Goal: Task Accomplishment & Management: Complete application form

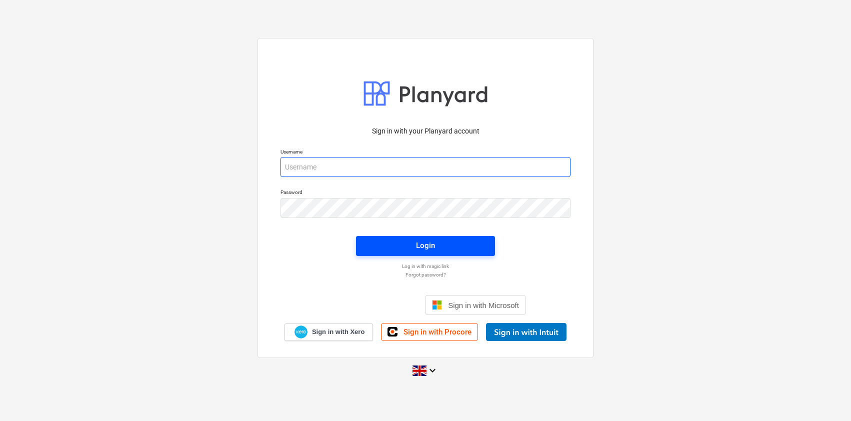
type input "[PERSON_NAME][EMAIL_ADDRESS][DOMAIN_NAME]"
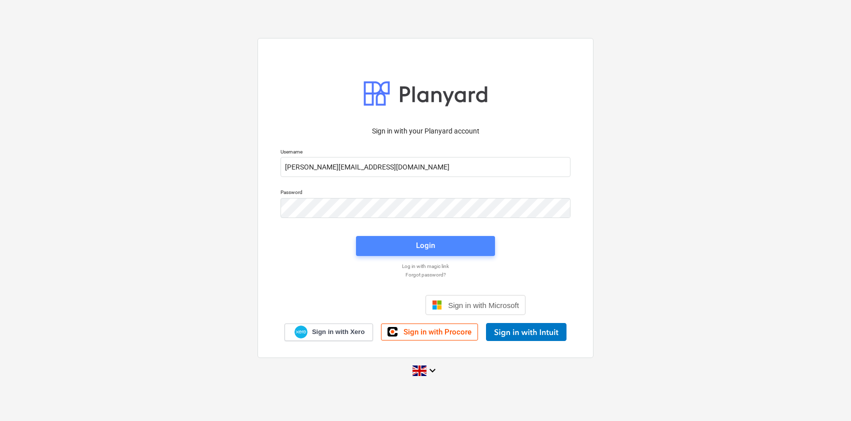
click at [446, 250] on span "Login" at bounding box center [425, 245] width 115 height 13
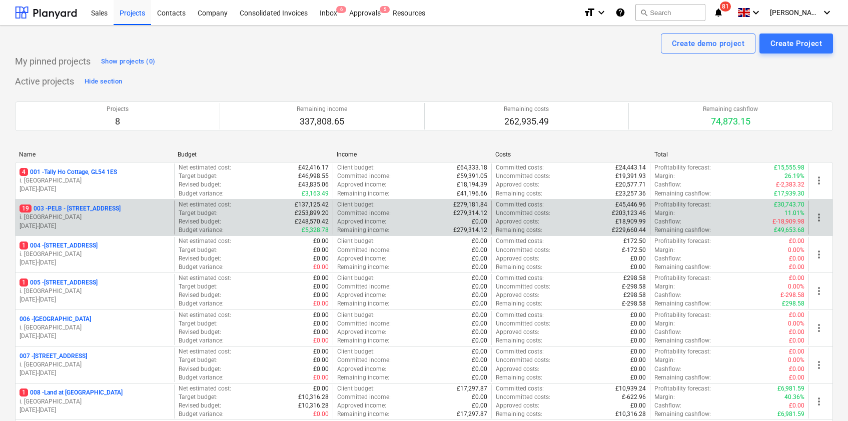
click at [102, 205] on p "19 003 - PELB - [GEOGRAPHIC_DATA], [GEOGRAPHIC_DATA], GL2 7NE" at bounding box center [70, 209] width 101 height 9
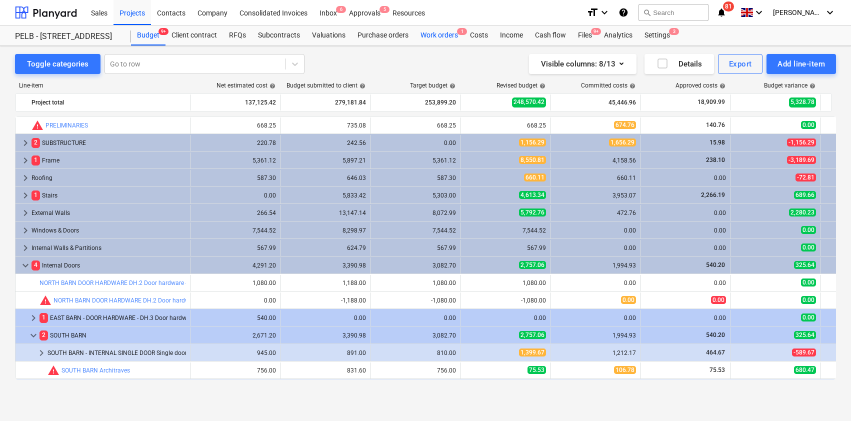
click at [441, 34] on div "Work orders 1" at bounding box center [440, 36] width 50 height 20
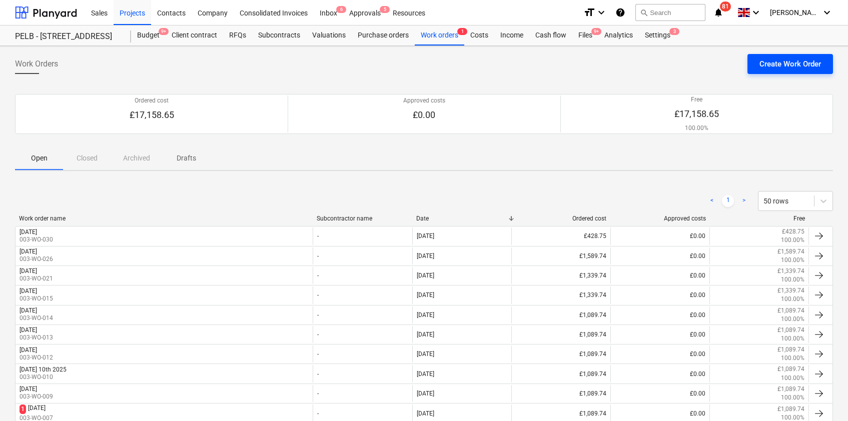
click at [772, 68] on div "Create Work Order" at bounding box center [790, 64] width 62 height 13
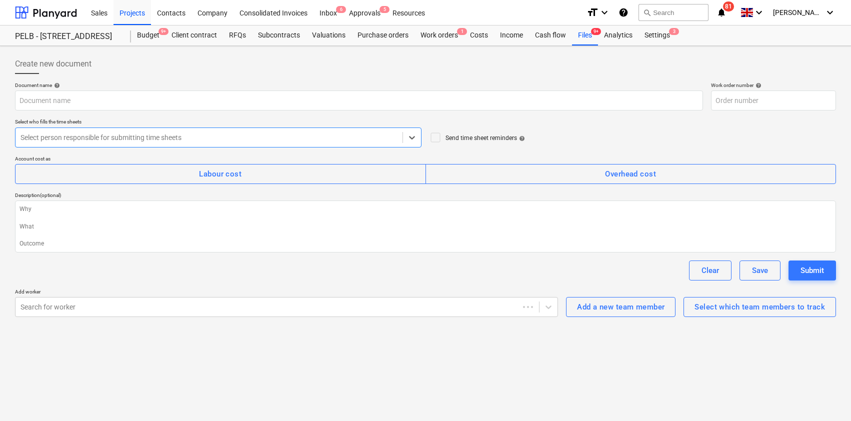
type textarea "x"
type input "003-WO-032"
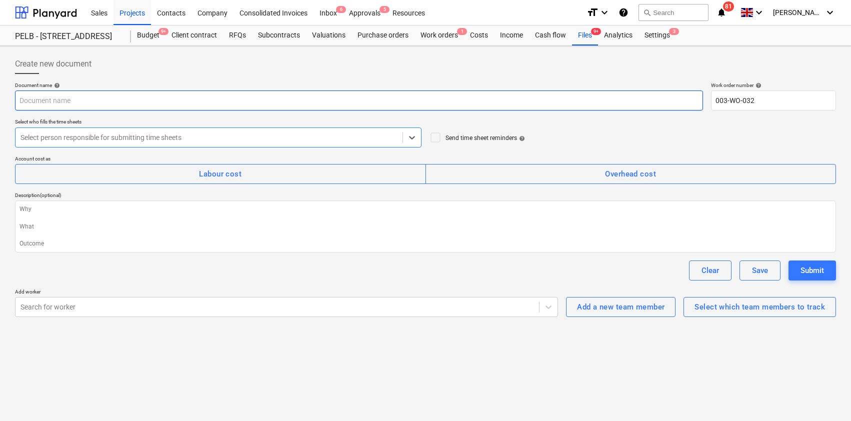
click at [90, 99] on input "text" at bounding box center [359, 101] width 688 height 20
type textarea "x"
type input "M"
type textarea "x"
type input "Mo"
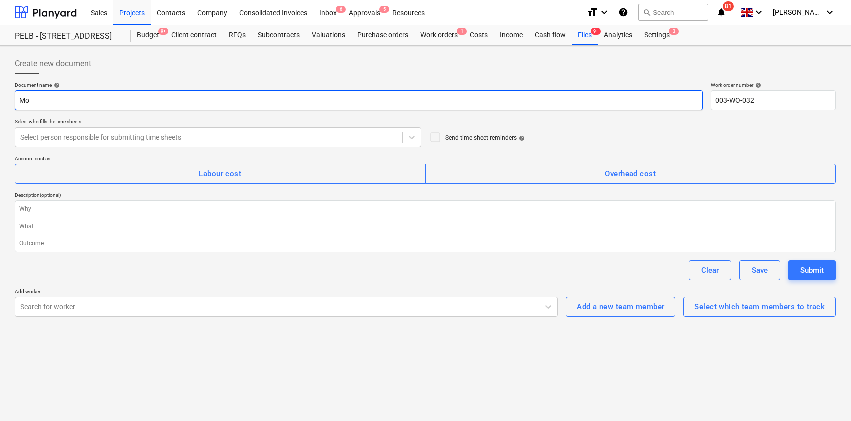
type textarea "x"
type input "Mon"
type textarea "x"
type input "Mond"
type textarea "x"
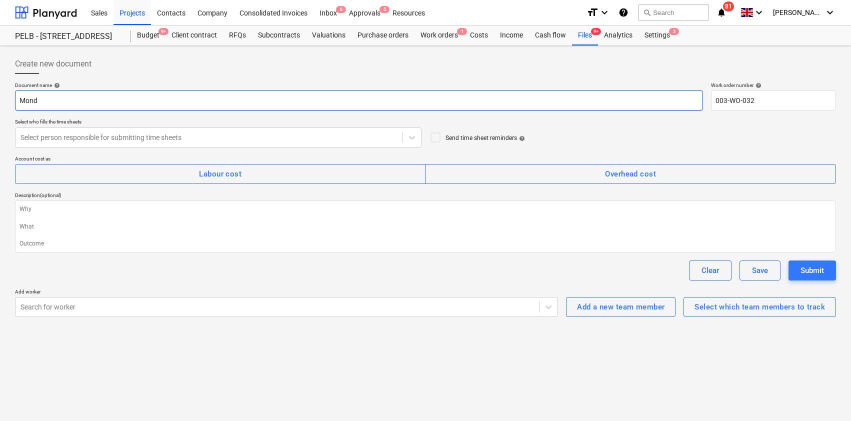
type input "[PERSON_NAME]"
type textarea "x"
type input "[DATE]"
type textarea "x"
type input "[DATE]"
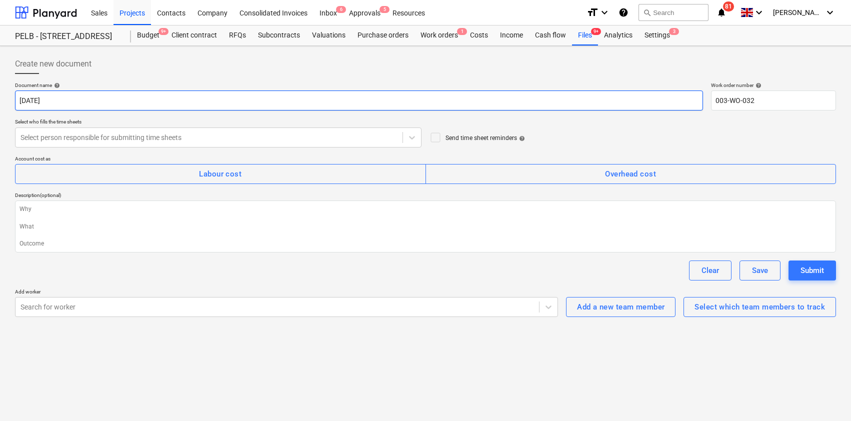
type textarea "x"
type input "[DATE] 2"
type textarea "x"
type input "[DATE] 22n"
type textarea "x"
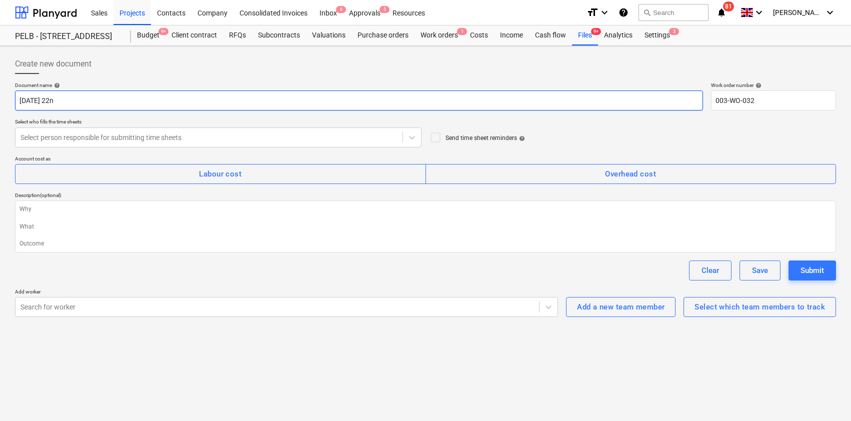
type input "[DATE] 22nd"
type textarea "x"
type input "[DATE] 22nd"
type textarea "x"
type input "[DATE] 22nd S"
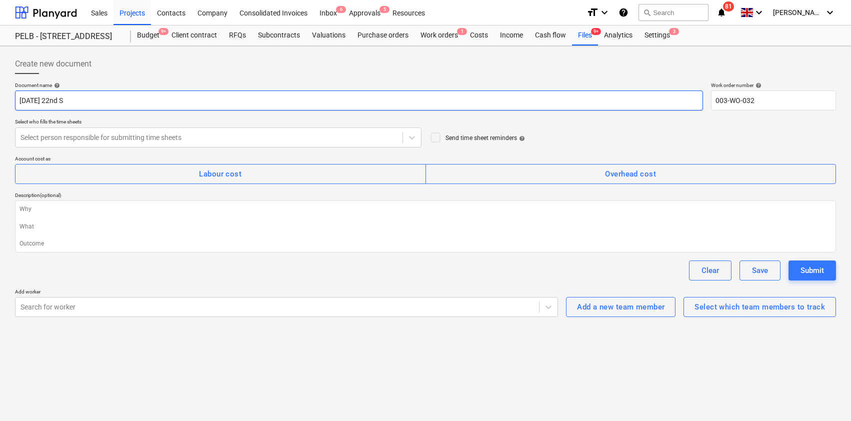
type textarea "x"
type input "[DATE] 22nd Se"
type textarea "x"
type input "[DATE]"
type textarea "x"
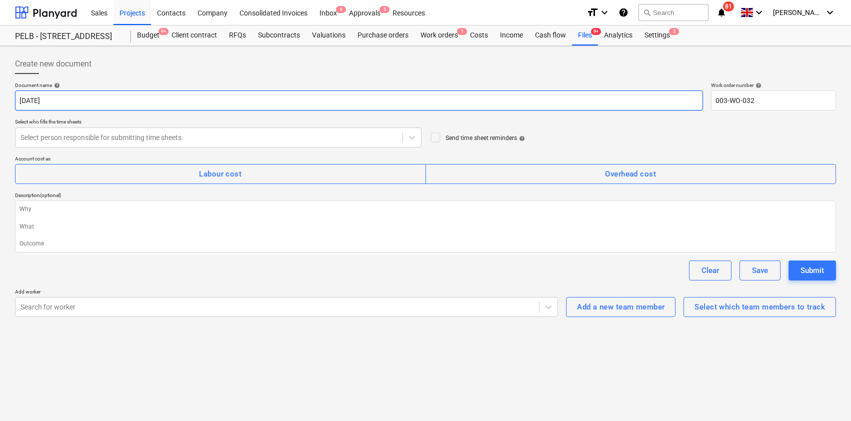
type input "[DATE]"
type textarea "x"
type input "[DATE] 22nd Septe"
type textarea "x"
type input "[DATE] 22nd Septem"
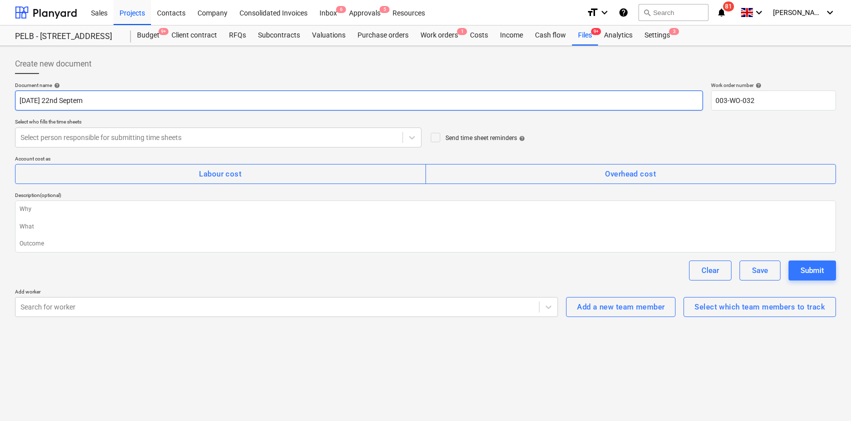
type textarea "x"
type input "[DATE] 22nd Septemb"
type textarea "x"
type input "[DATE] 22nd Septembe"
type textarea "x"
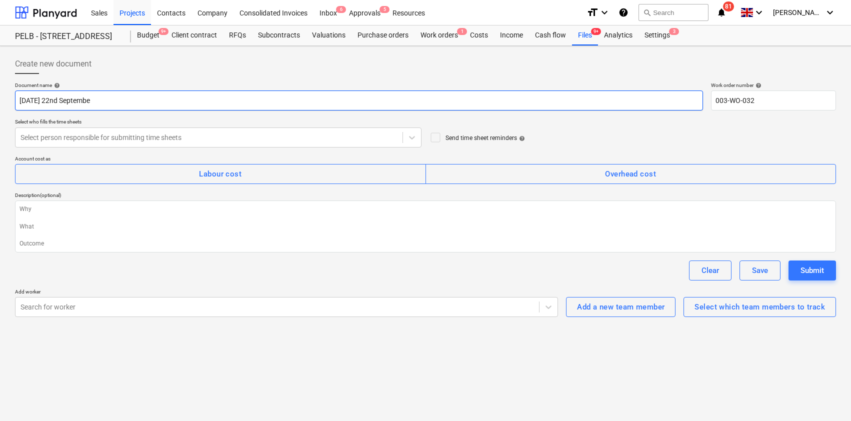
type input "[DATE]"
type textarea "x"
type input "[DATE]"
type textarea "x"
type input "[DATE] 2"
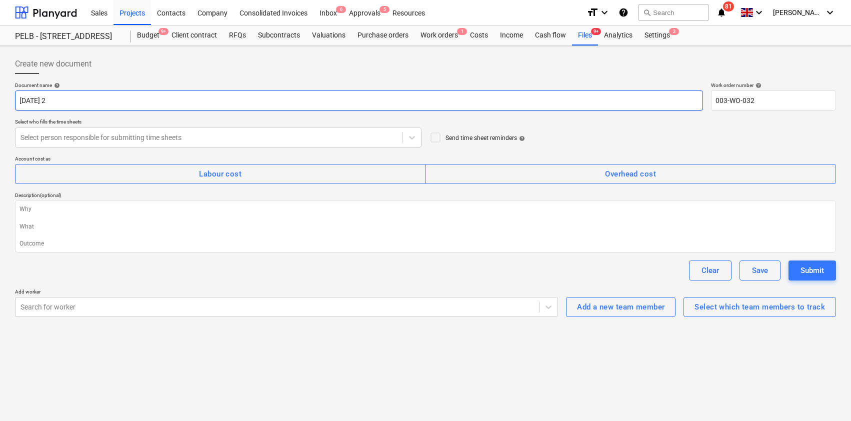
type textarea "x"
type input "[DATE]"
type textarea "x"
type input "[DATE]"
type textarea "x"
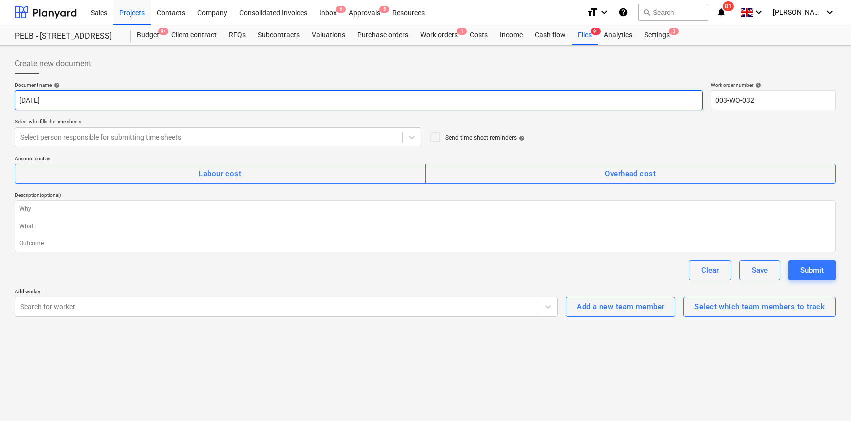
type input "[DATE]"
type textarea "x"
type input "[DATE]"
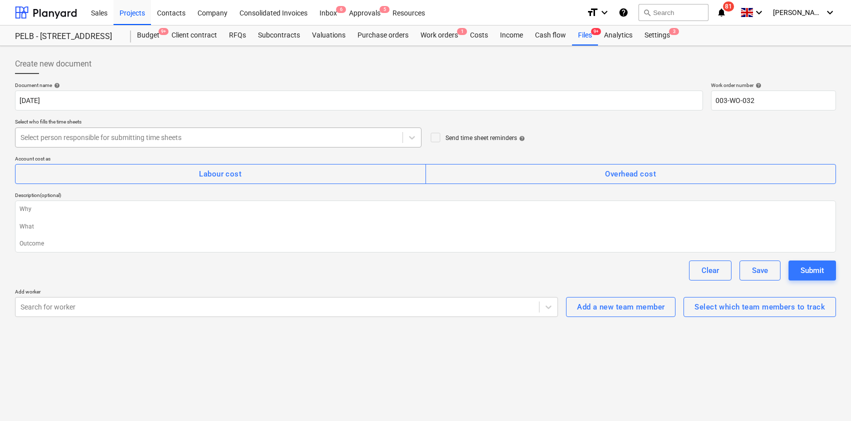
click at [107, 131] on div "Select person responsible for submitting time sheets" at bounding box center [209, 138] width 387 height 14
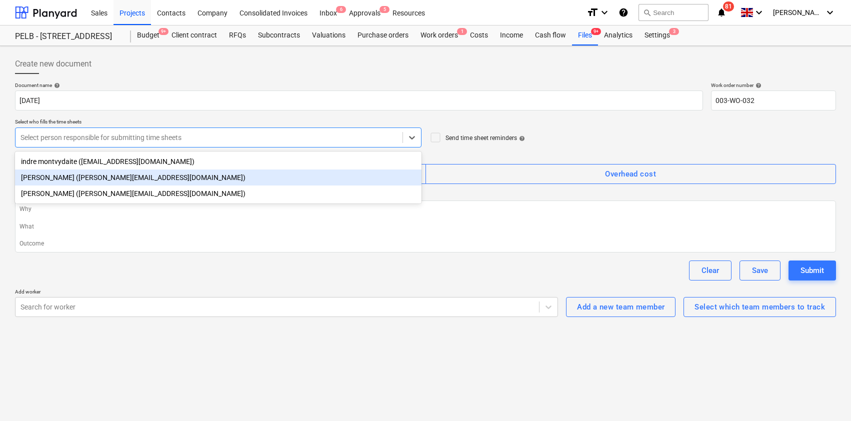
click at [100, 175] on div "[PERSON_NAME] ([PERSON_NAME][EMAIL_ADDRESS][DOMAIN_NAME])" at bounding box center [218, 178] width 407 height 16
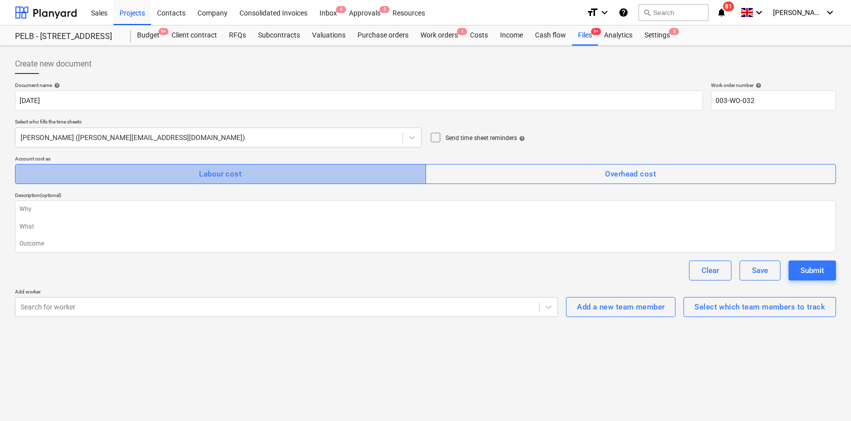
click at [220, 178] on div "Labour cost" at bounding box center [220, 174] width 43 height 13
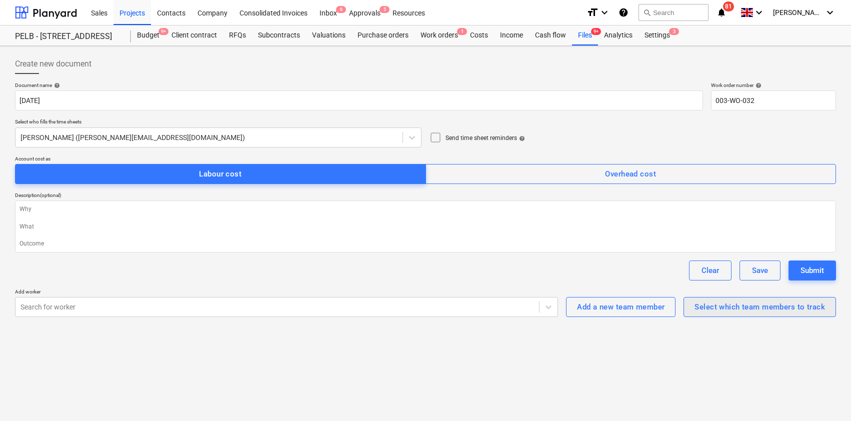
click at [726, 312] on div "Select which team members to track" at bounding box center [760, 307] width 131 height 13
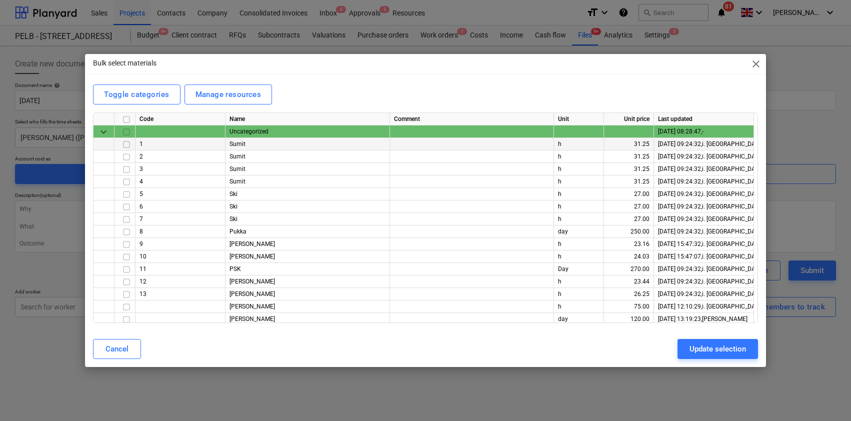
click at [128, 145] on input "checkbox" at bounding box center [127, 145] width 12 height 12
click at [128, 196] on input "checkbox" at bounding box center [127, 195] width 12 height 12
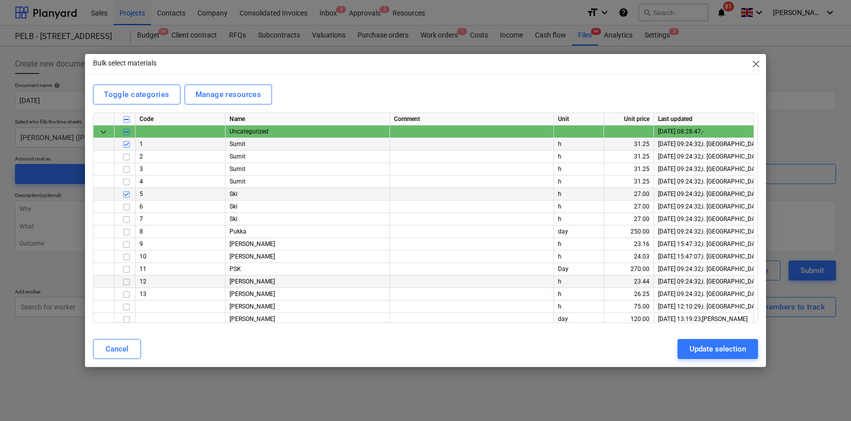
click at [124, 284] on input "checkbox" at bounding box center [127, 282] width 12 height 12
click at [126, 301] on div at bounding box center [125, 307] width 21 height 13
drag, startPoint x: 126, startPoint y: 294, endPoint x: 128, endPoint y: 327, distance: 33.1
click at [126, 294] on input "checkbox" at bounding box center [127, 295] width 12 height 12
click at [126, 320] on input "checkbox" at bounding box center [127, 320] width 12 height 12
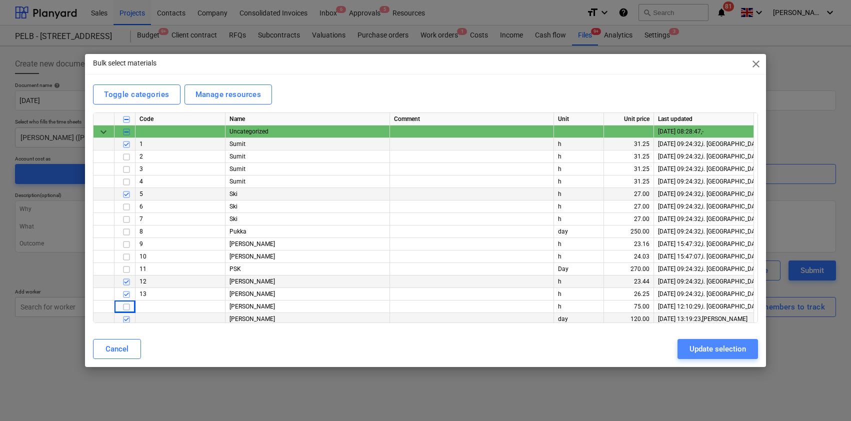
click at [724, 346] on div "Update selection" at bounding box center [718, 349] width 57 height 13
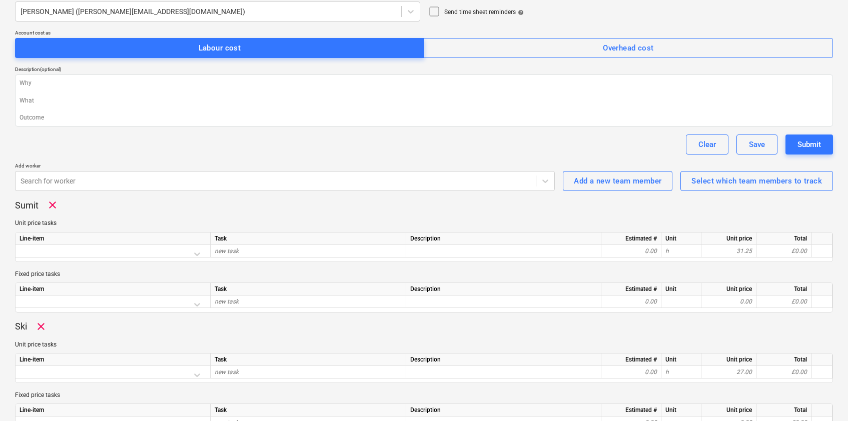
scroll to position [150, 0]
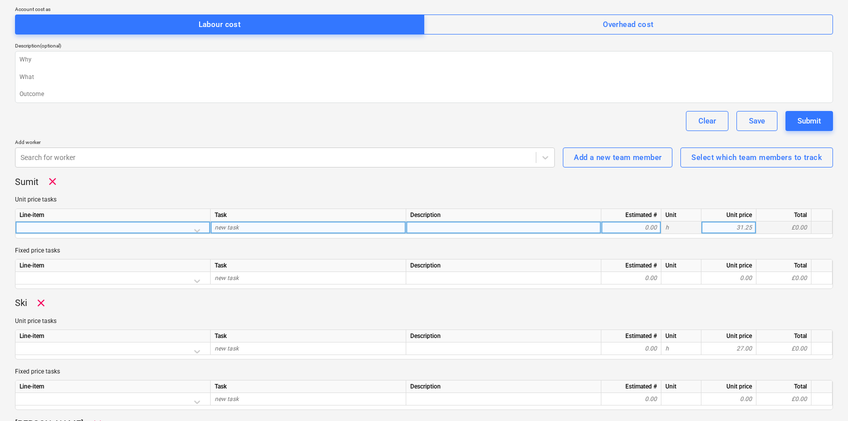
click at [194, 228] on div at bounding box center [113, 231] width 187 height 18
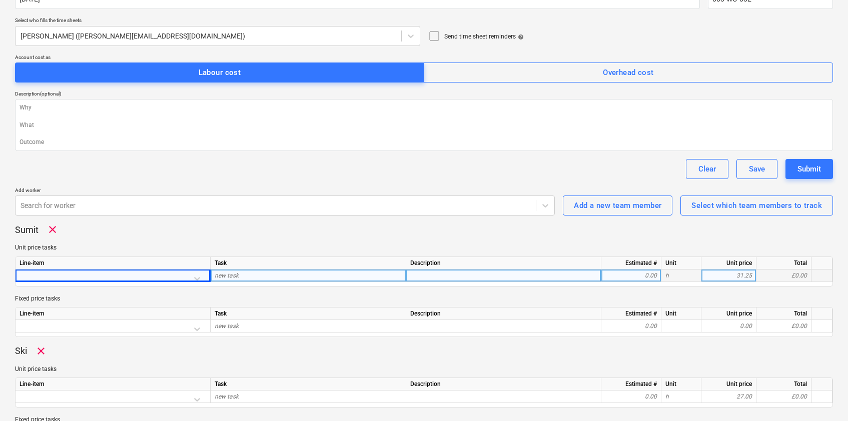
scroll to position [128, 0]
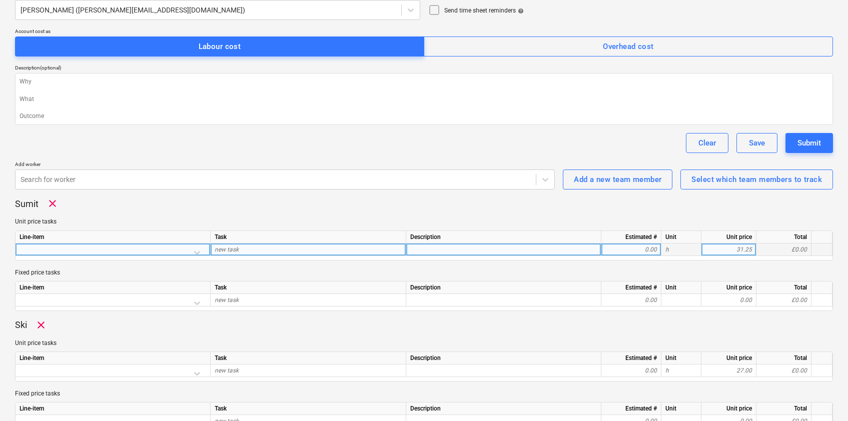
click at [195, 251] on div at bounding box center [113, 253] width 187 height 18
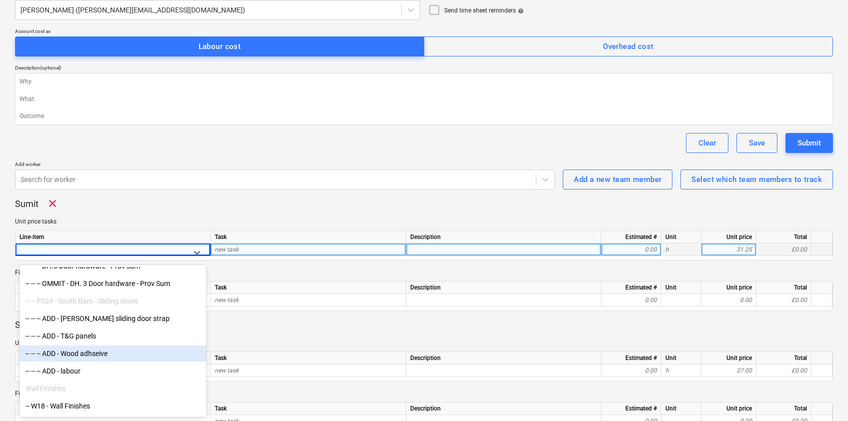
scroll to position [1409, 0]
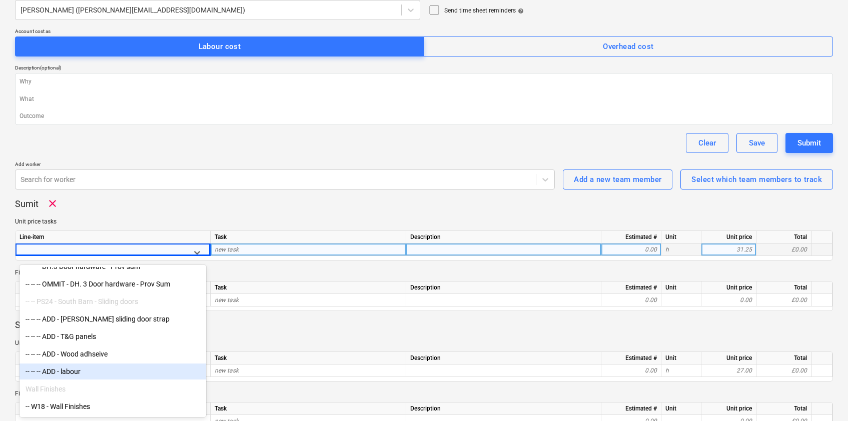
click at [77, 375] on div "-- -- -- ADD - labour" at bounding box center [113, 372] width 187 height 16
type textarea "x"
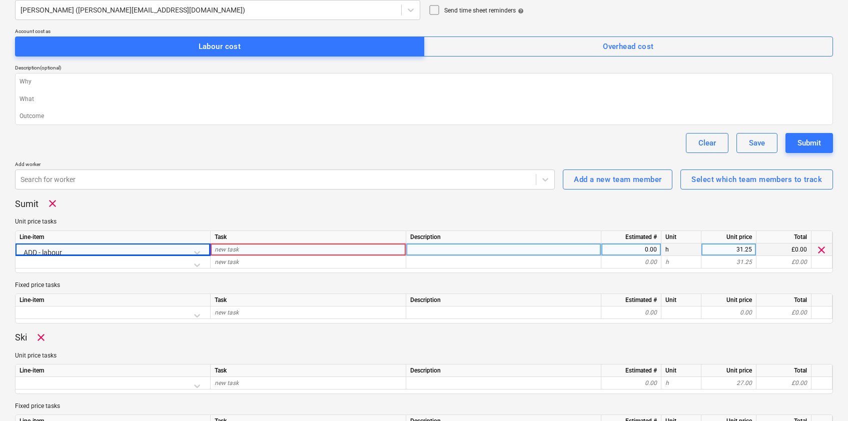
click at [244, 252] on div "new task" at bounding box center [309, 250] width 196 height 13
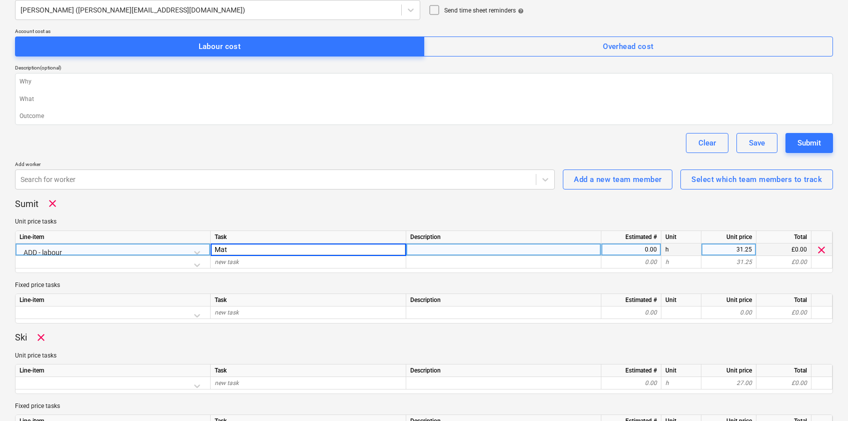
type input "[PERSON_NAME]"
type textarea "x"
click at [426, 250] on div at bounding box center [503, 250] width 195 height 13
click at [286, 250] on div "[PERSON_NAME]" at bounding box center [309, 250] width 196 height 13
click at [237, 250] on input "Matt- Slding doors" at bounding box center [308, 250] width 195 height 12
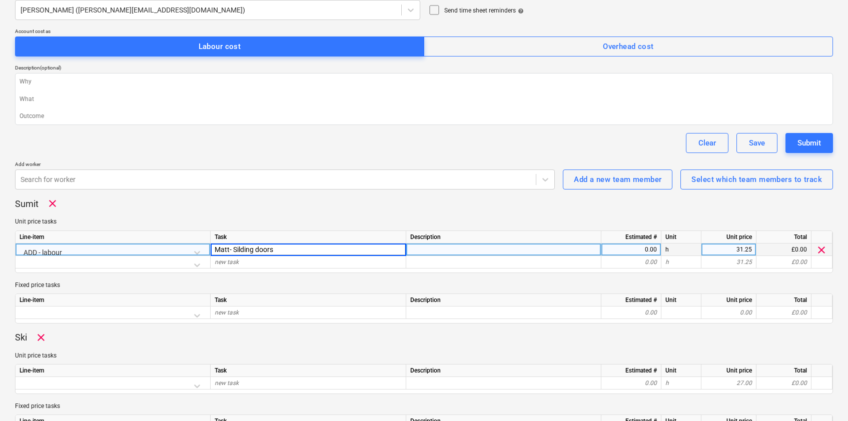
click at [302, 249] on input "Matt- Silding doors" at bounding box center [308, 250] width 195 height 12
type input "Matt- Silding doors - [GEOGRAPHIC_DATA]"
type textarea "x"
click at [638, 251] on div "0.00" at bounding box center [631, 250] width 52 height 13
type input "8"
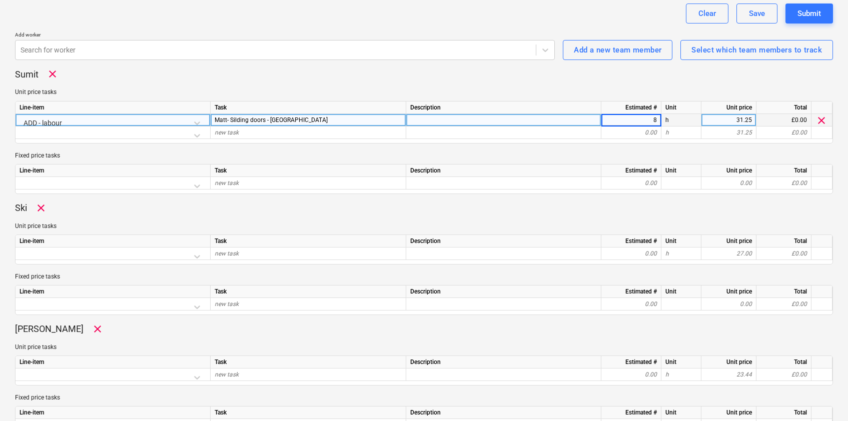
scroll to position [259, 0]
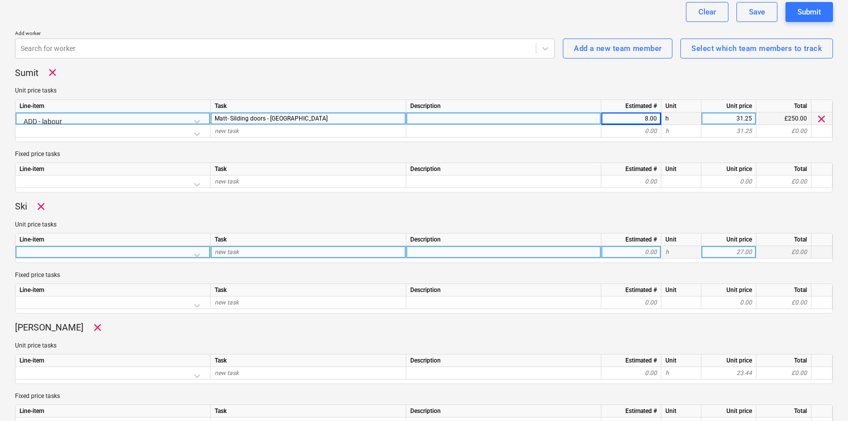
click at [162, 255] on div at bounding box center [113, 255] width 187 height 18
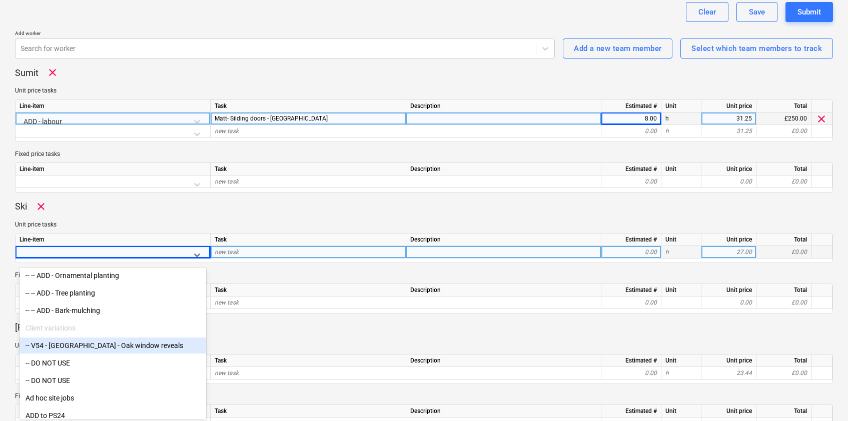
scroll to position [6081, 0]
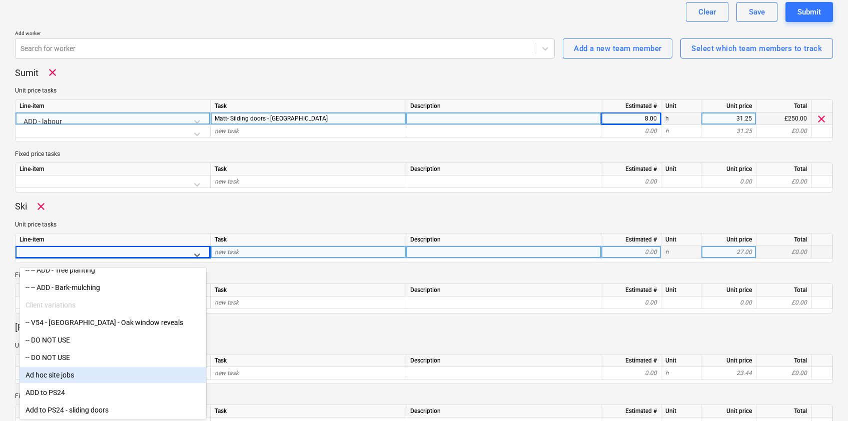
click at [65, 375] on div "Ad hoc site jobs" at bounding box center [113, 375] width 187 height 16
type textarea "x"
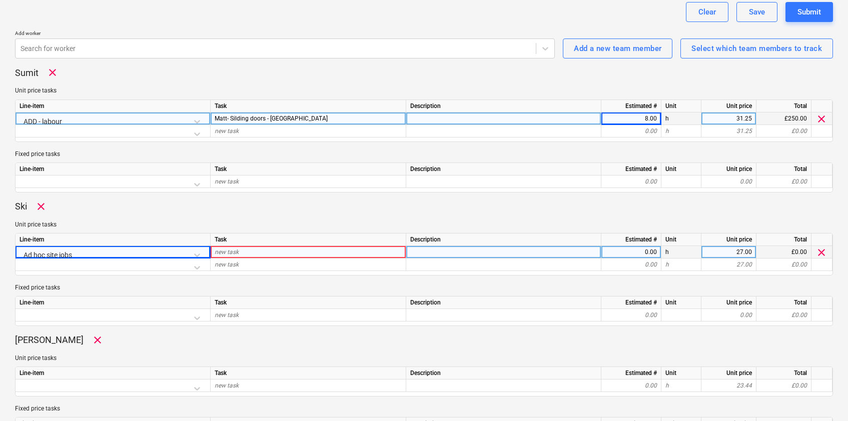
click at [251, 252] on div "new task" at bounding box center [309, 252] width 196 height 13
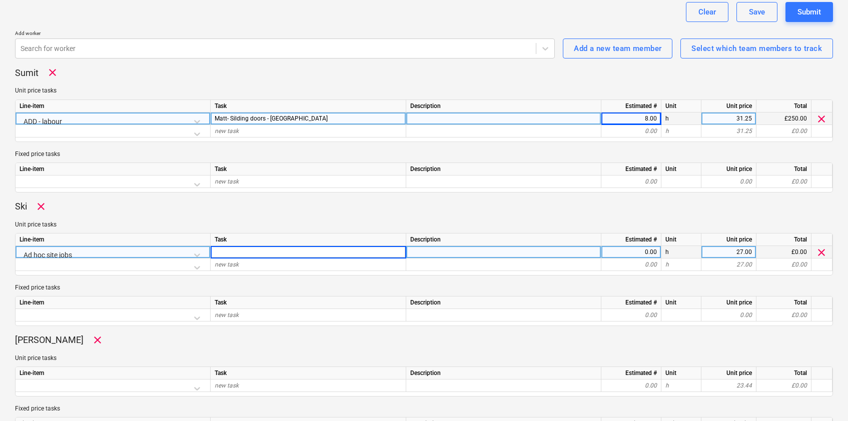
type input "S"
type input "Pat - Spread Type 1 to car park areas"
type textarea "x"
click at [460, 251] on div at bounding box center [503, 252] width 195 height 13
type input "ADD VARIARTION"
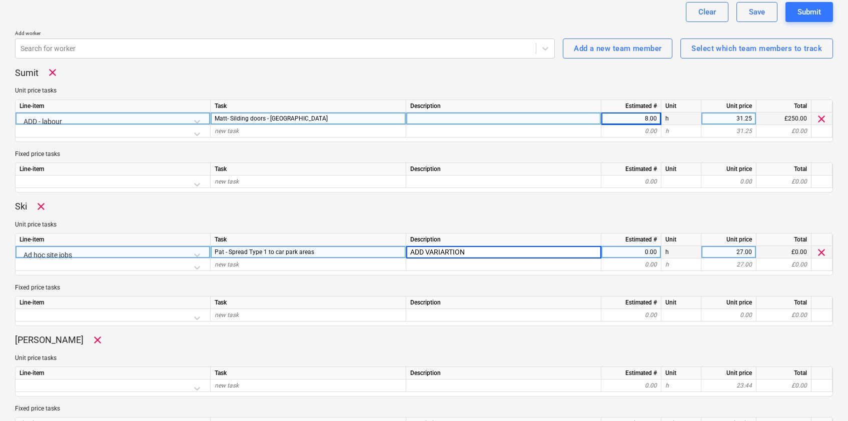
type textarea "x"
click at [652, 253] on div "0.00" at bounding box center [631, 252] width 52 height 13
type input "8"
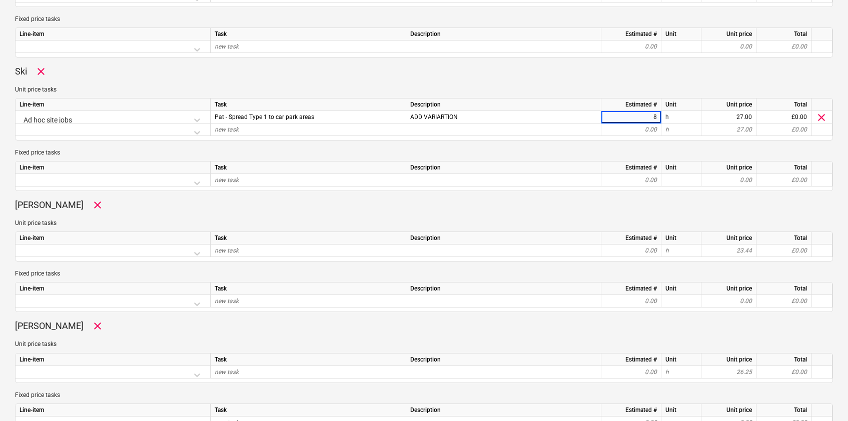
scroll to position [394, 0]
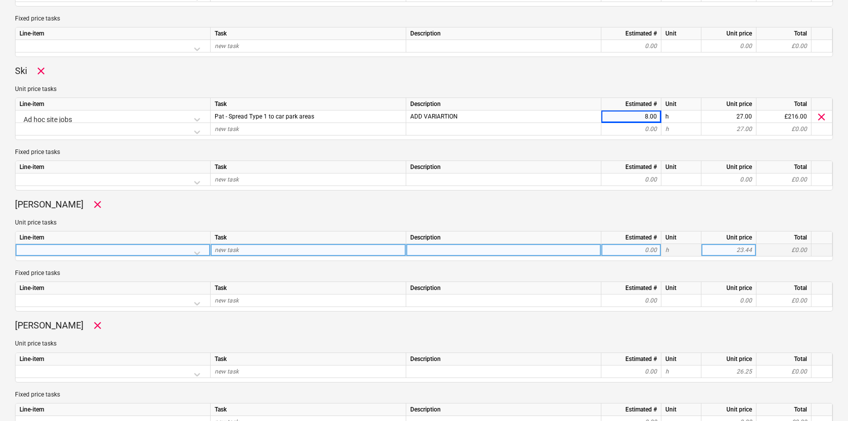
click at [165, 252] on div at bounding box center [113, 253] width 187 height 18
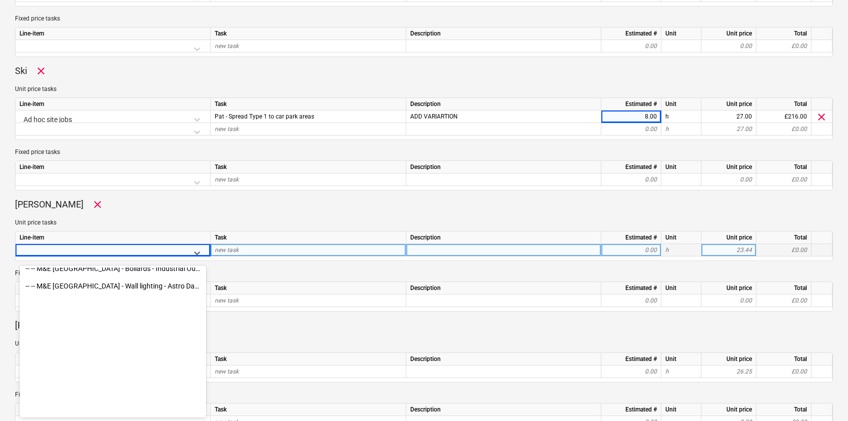
scroll to position [6081, 0]
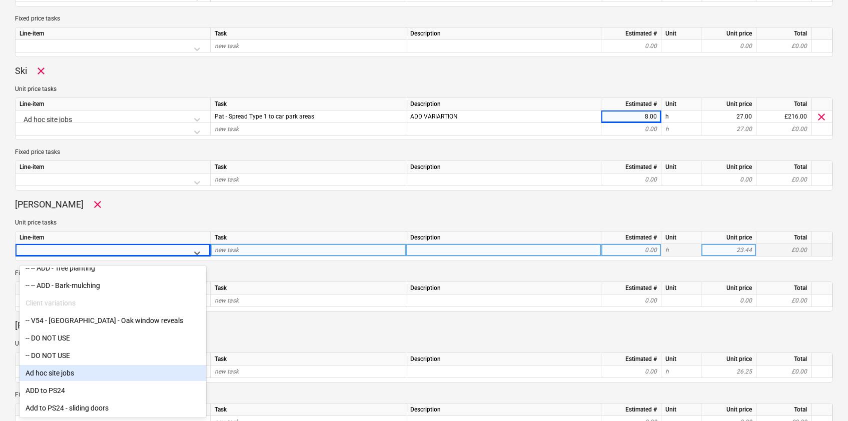
drag, startPoint x: 86, startPoint y: 379, endPoint x: 86, endPoint y: 373, distance: 6.0
click at [86, 373] on div "Ad hoc site jobs" at bounding box center [113, 373] width 187 height 16
type textarea "x"
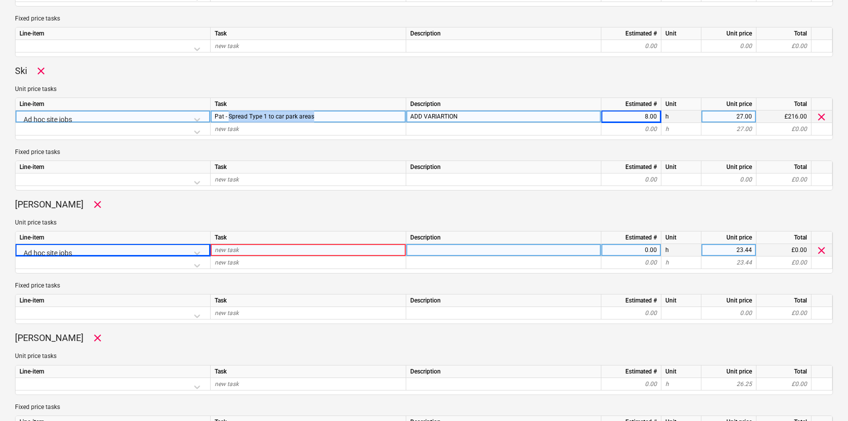
drag, startPoint x: 318, startPoint y: 115, endPoint x: 228, endPoint y: 117, distance: 89.5
click at [228, 117] on div "Pat - Spread Type 1 to car park areas" at bounding box center [309, 117] width 196 height 13
click at [269, 253] on div "new task" at bounding box center [309, 250] width 196 height 13
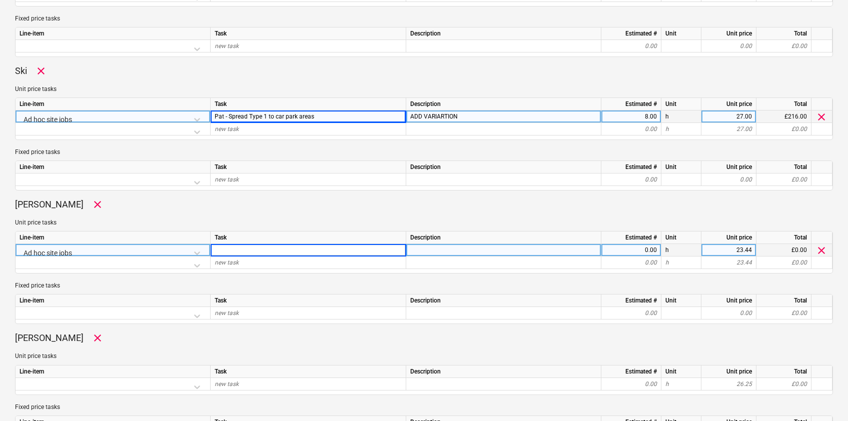
type input "Pat - Spread Type 1 to car park areas"
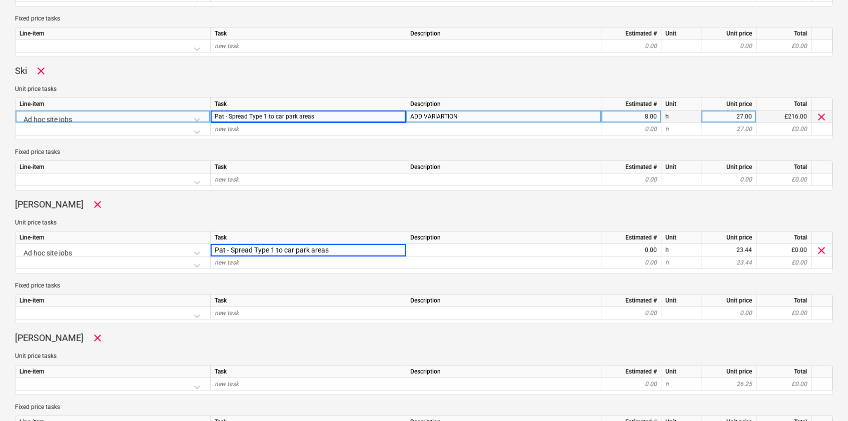
type textarea "x"
drag, startPoint x: 461, startPoint y: 116, endPoint x: 429, endPoint y: 111, distance: 32.4
click at [0, 0] on div "Ad hoc site jobs Pat - Spread Type 1 to car park areas ADD VARIARTION 8.00 h 27…" at bounding box center [0, 0] width 0 height 0
click at [459, 120] on div "ADD VARIARTION" at bounding box center [503, 117] width 195 height 13
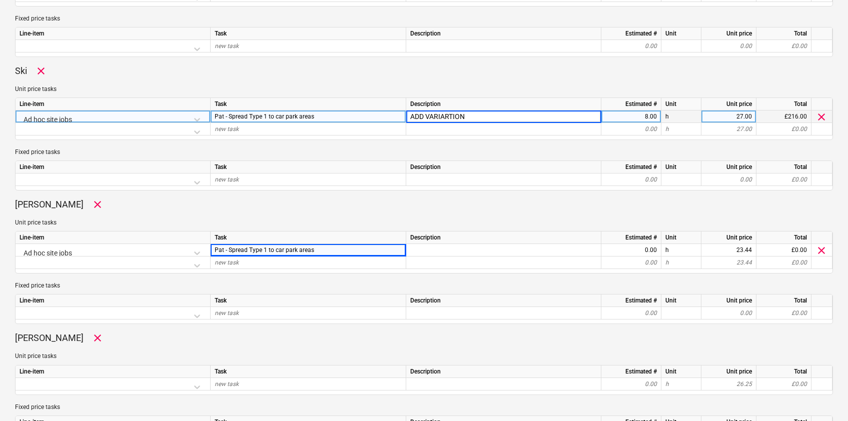
drag, startPoint x: 451, startPoint y: 117, endPoint x: 401, endPoint y: 118, distance: 50.5
click at [0, 0] on div "Ad hoc site jobs Pat - Spread Type 1 to car park areas ADD VARIARTION 8.00 h 27…" at bounding box center [0, 0] width 0 height 0
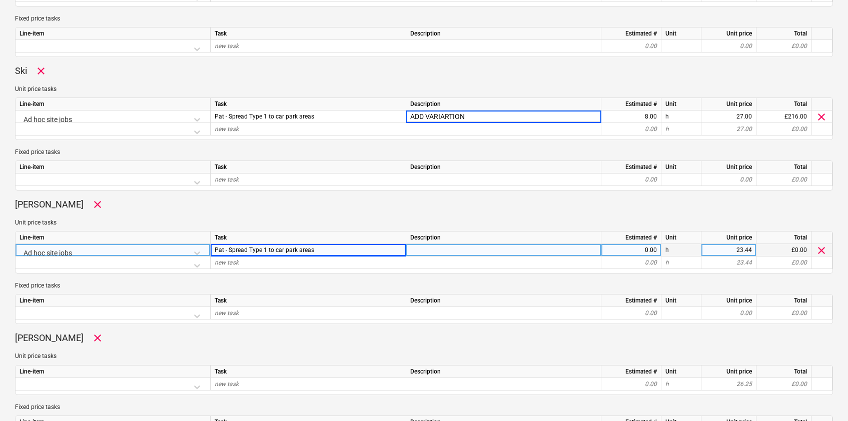
click at [444, 251] on div at bounding box center [503, 250] width 195 height 13
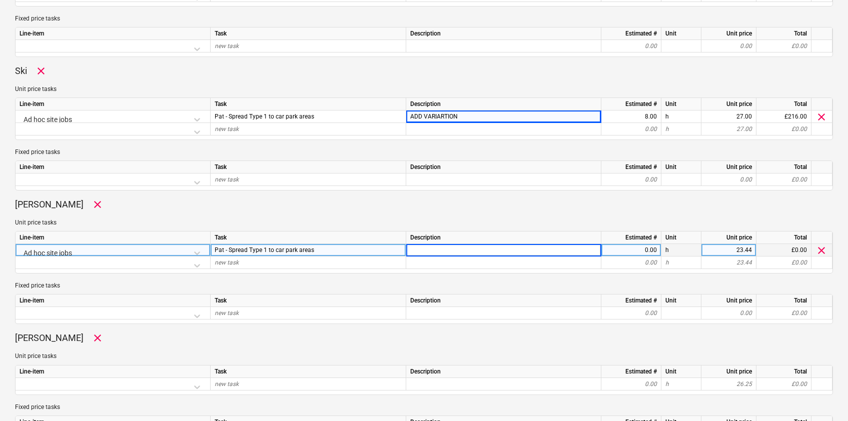
type input "ADD VARIARTIO"
type textarea "x"
click at [215, 250] on span "Pat - Spread Type 1 to car park areas" at bounding box center [265, 250] width 100 height 7
click at [215, 250] on input "Pat - Spread Type 1 to car park areas" at bounding box center [308, 250] width 195 height 12
click at [229, 249] on input "Pat - Spread Type 1 to car park areas" at bounding box center [308, 250] width 195 height 12
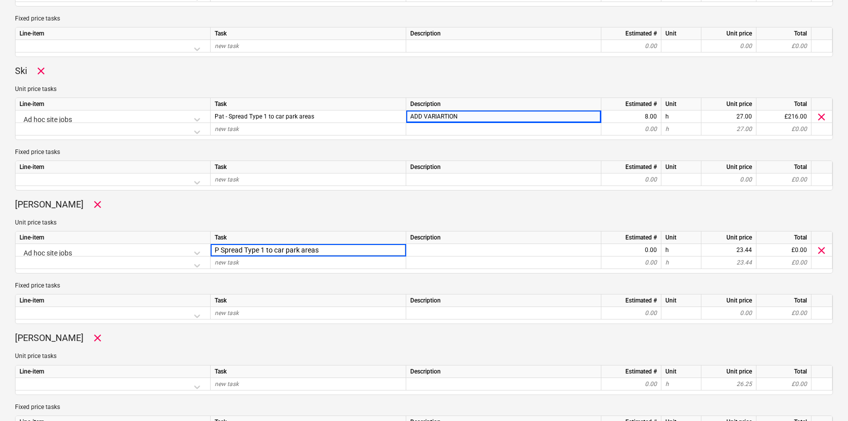
type input "Spread Type 1 to car park areas"
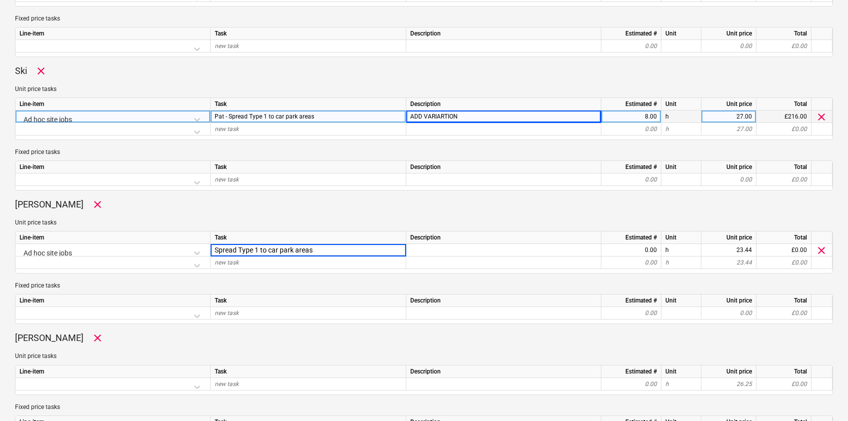
type textarea "x"
click at [476, 118] on div "ADD VARIARTION" at bounding box center [503, 117] width 195 height 13
click at [474, 118] on input "ADD VARIARTION" at bounding box center [503, 117] width 195 height 12
drag, startPoint x: 472, startPoint y: 117, endPoint x: 363, endPoint y: 113, distance: 109.6
click at [0, 0] on div "Ad hoc site jobs Pat - Spread Type 1 to car park areas ADD VARIARTION 8.00 h 27…" at bounding box center [0, 0] width 0 height 0
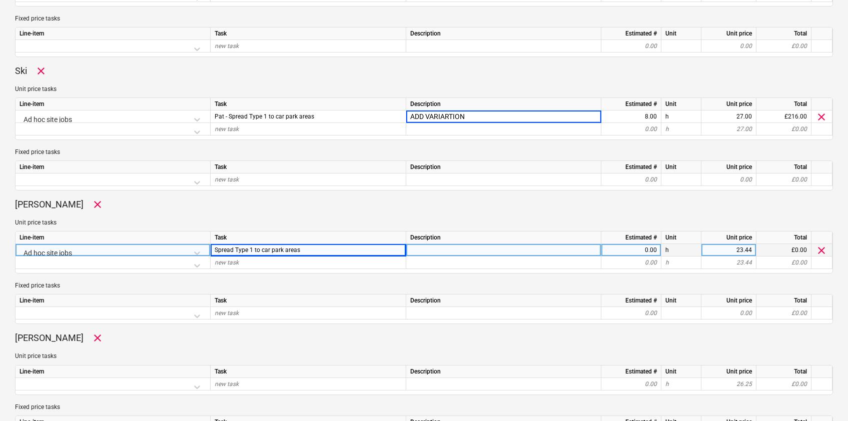
click at [466, 254] on div at bounding box center [503, 250] width 195 height 13
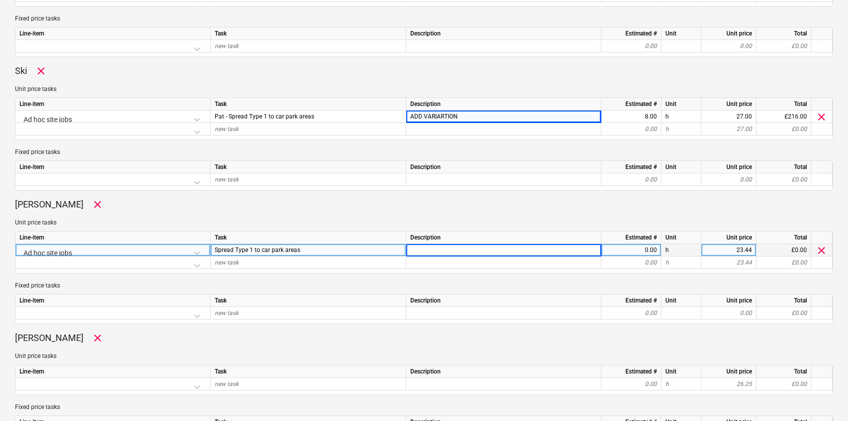
type input "ADD VARIARTION"
type textarea "x"
click at [617, 251] on div "0.00" at bounding box center [631, 250] width 52 height 13
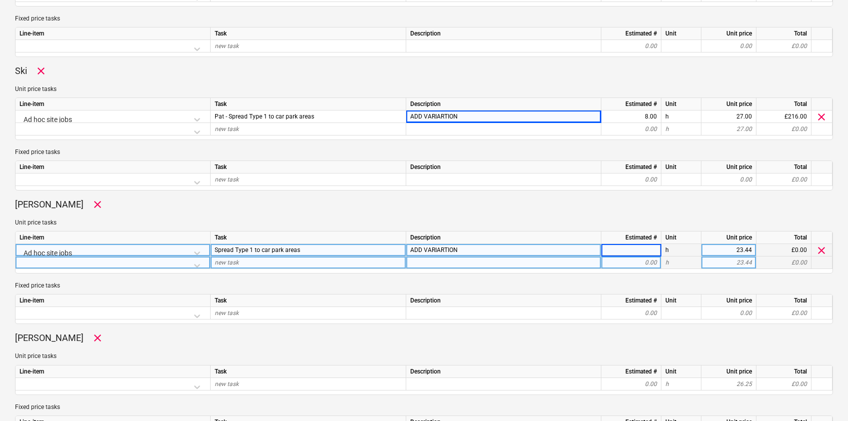
type input "8"
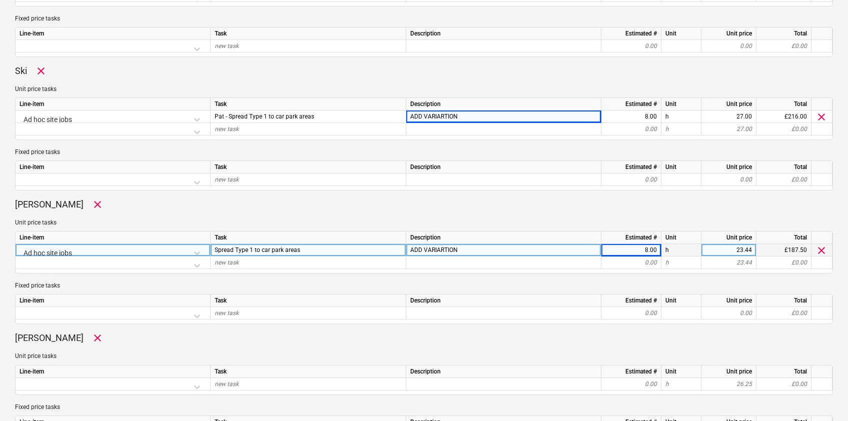
click at [608, 275] on div "[PERSON_NAME] Brazil clear Unit price tasks Line-item Task Description Estimate…" at bounding box center [424, 262] width 818 height 126
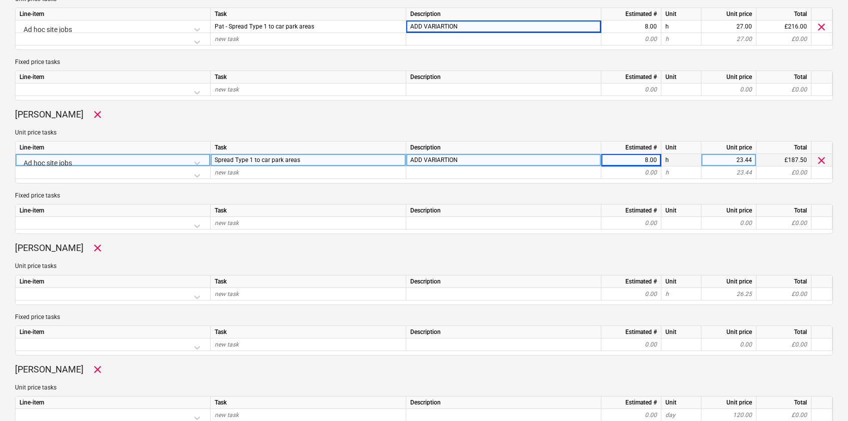
scroll to position [504, 0]
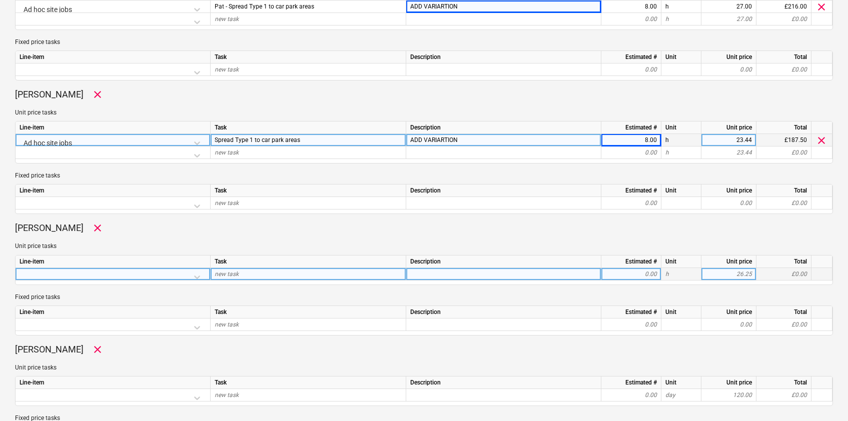
click at [195, 277] on div at bounding box center [113, 277] width 187 height 18
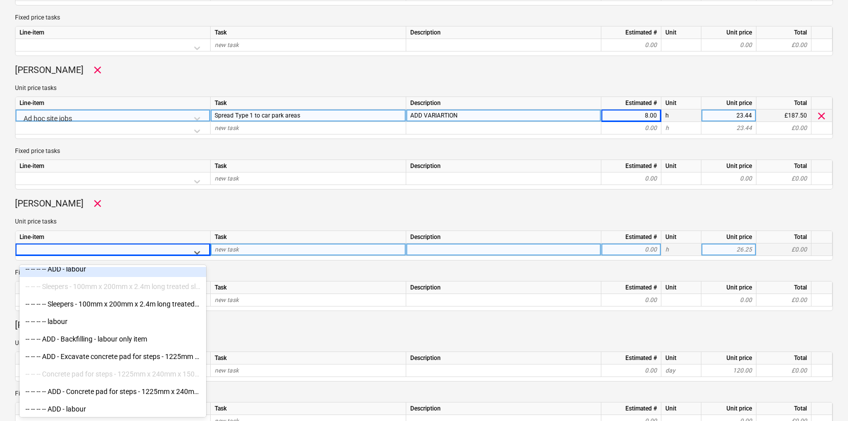
scroll to position [5252, 0]
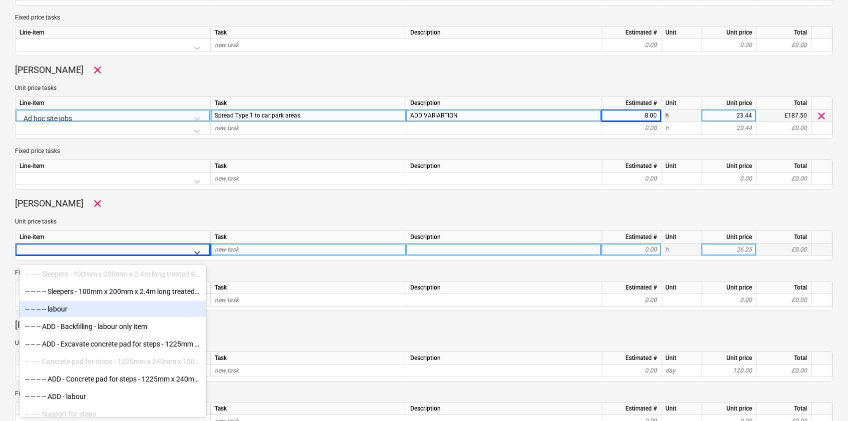
drag, startPoint x: 109, startPoint y: 312, endPoint x: 78, endPoint y: 299, distance: 33.4
click at [111, 310] on div "-- -- -- -- labour" at bounding box center [113, 309] width 187 height 16
type textarea "x"
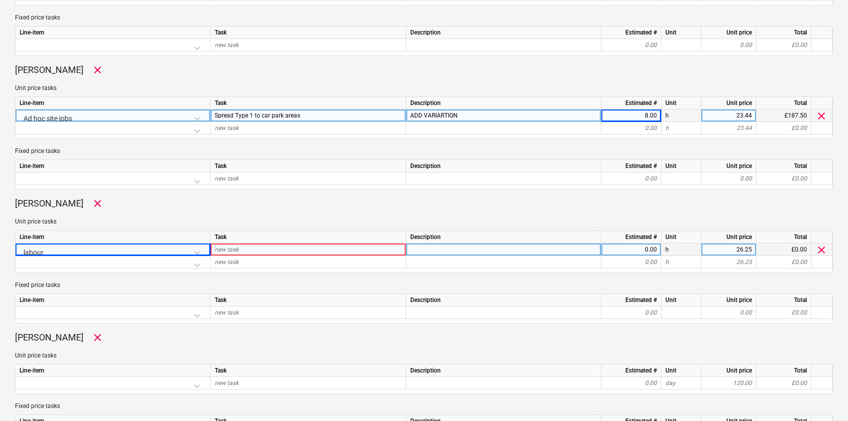
click at [221, 254] on div "new task" at bounding box center [309, 250] width 196 height 13
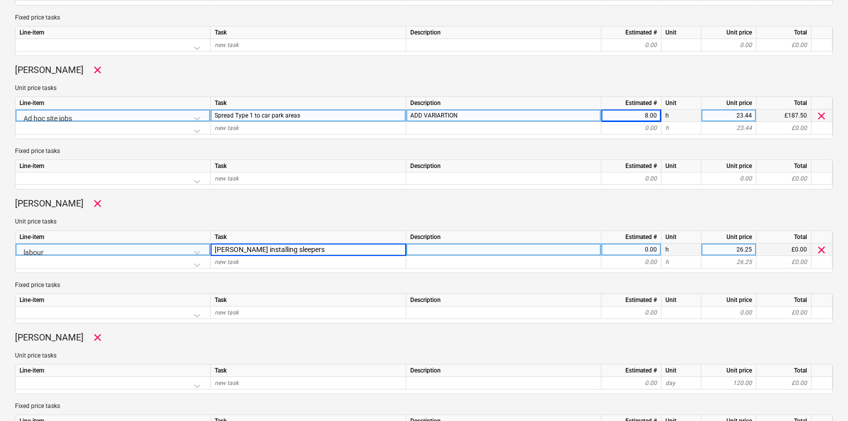
type input "[PERSON_NAME] installing sleepers"
type textarea "x"
click at [637, 253] on div "0.00" at bounding box center [631, 250] width 52 height 13
type input "8"
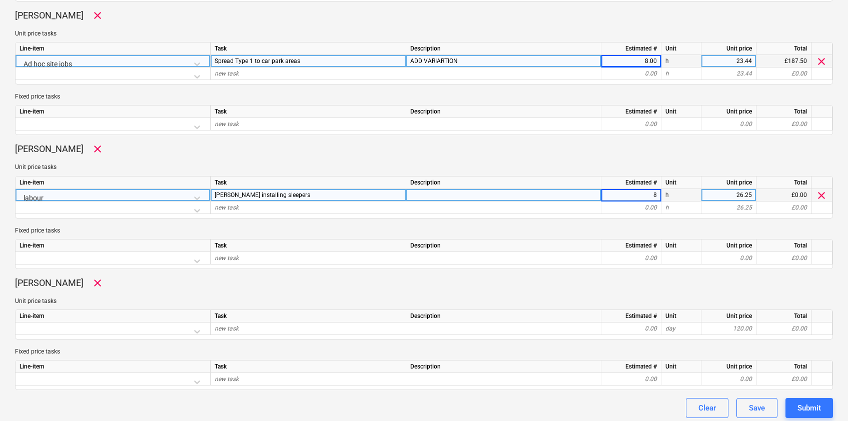
scroll to position [588, 0]
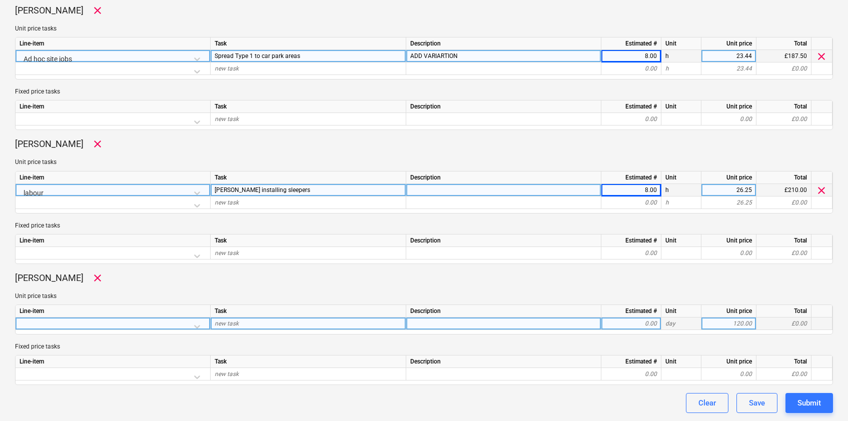
click at [199, 327] on div at bounding box center [113, 327] width 187 height 18
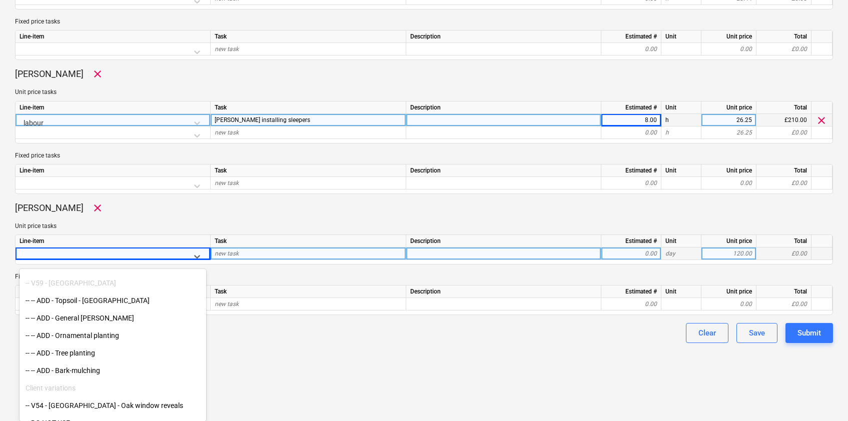
scroll to position [6081, 0]
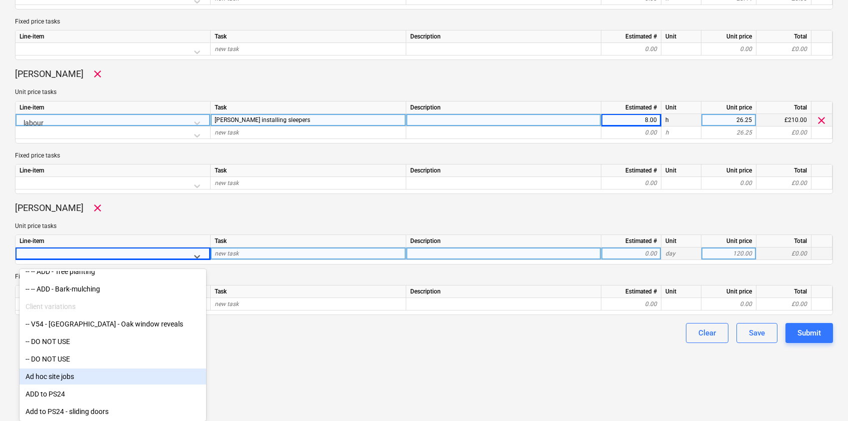
click at [63, 375] on div "Ad hoc site jobs" at bounding box center [113, 377] width 187 height 16
type textarea "x"
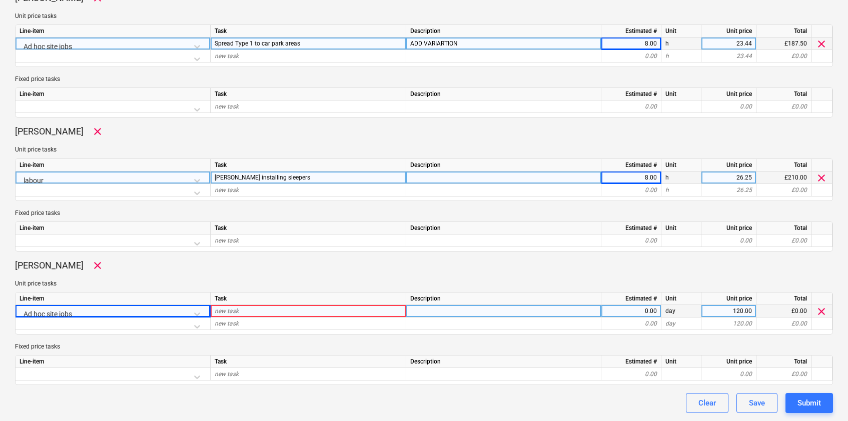
scroll to position [601, 0]
click at [252, 308] on div "new task" at bounding box center [309, 311] width 196 height 13
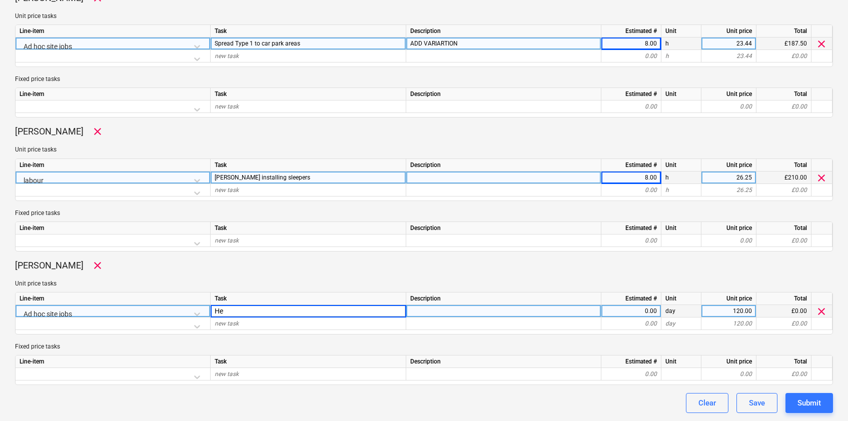
type input "H"
type input "Clearing site of unused materials"
type textarea "x"
click at [641, 310] on div "0.00" at bounding box center [631, 311] width 52 height 13
type input "8"
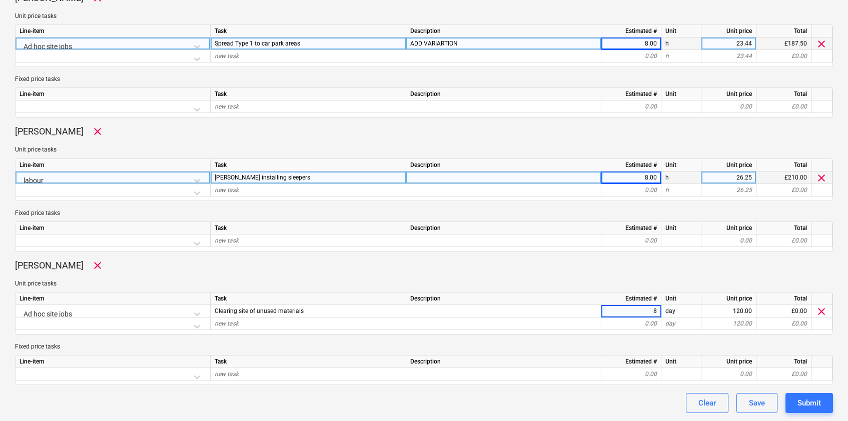
click at [658, 350] on p "Fixed price tasks" at bounding box center [424, 347] width 818 height 9
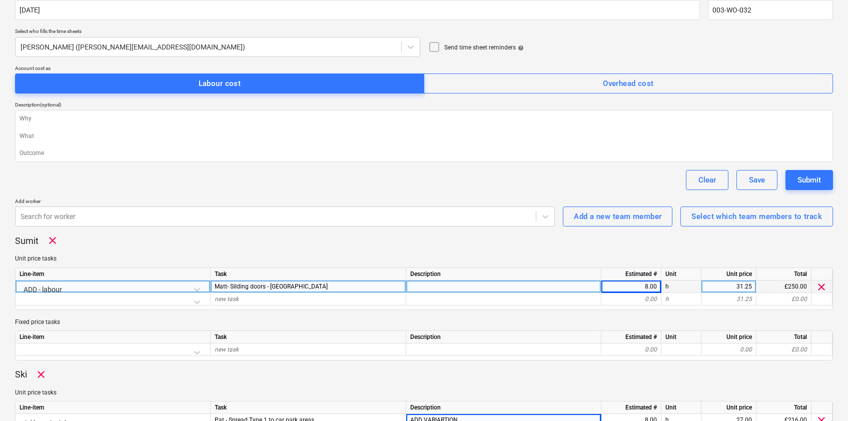
scroll to position [89, 0]
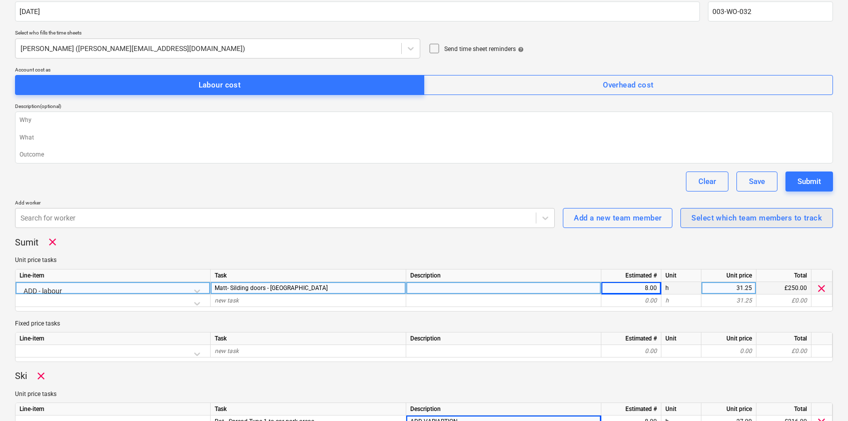
click at [731, 222] on div "Select which team members to track" at bounding box center [756, 218] width 131 height 13
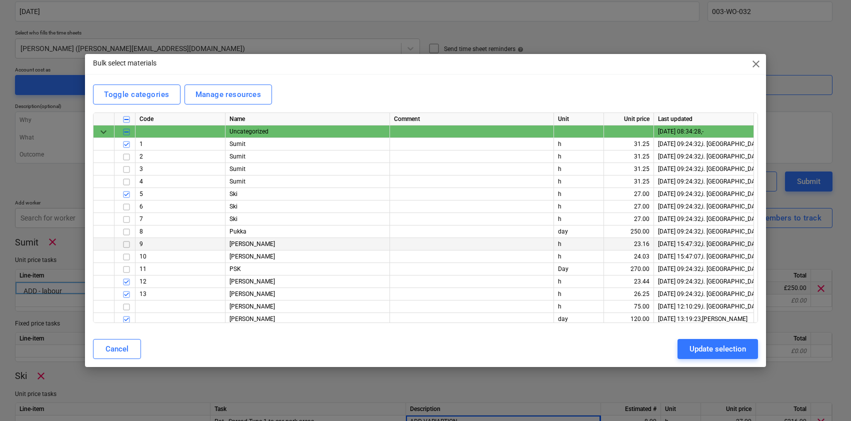
click at [125, 245] on input "checkbox" at bounding box center [127, 245] width 12 height 12
click at [713, 346] on div "Update selection" at bounding box center [718, 349] width 57 height 13
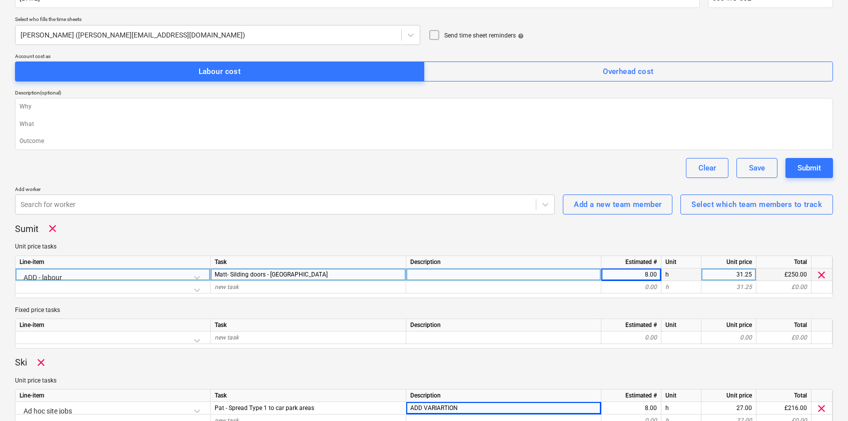
scroll to position [722, 0]
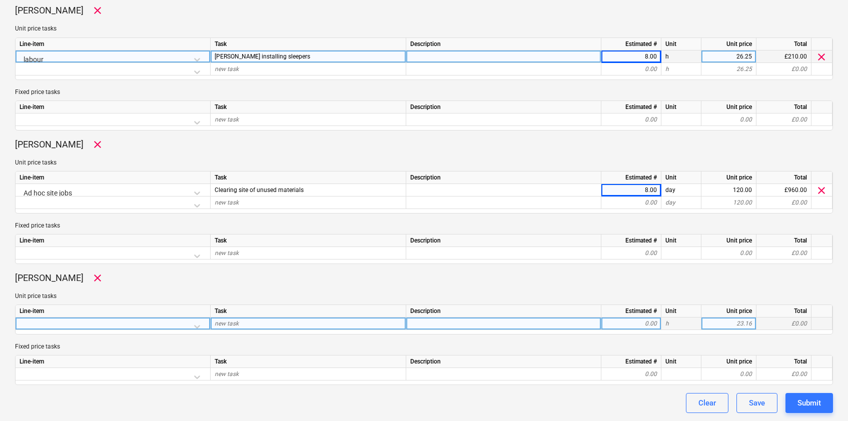
click at [99, 325] on div at bounding box center [113, 327] width 187 height 18
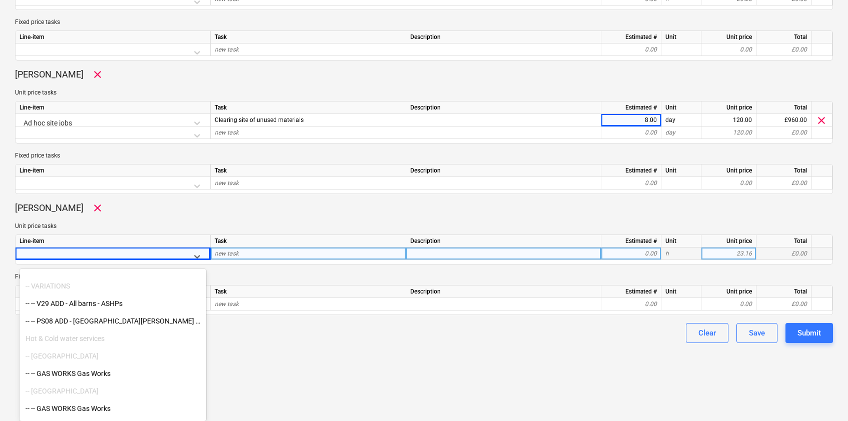
scroll to position [6081, 0]
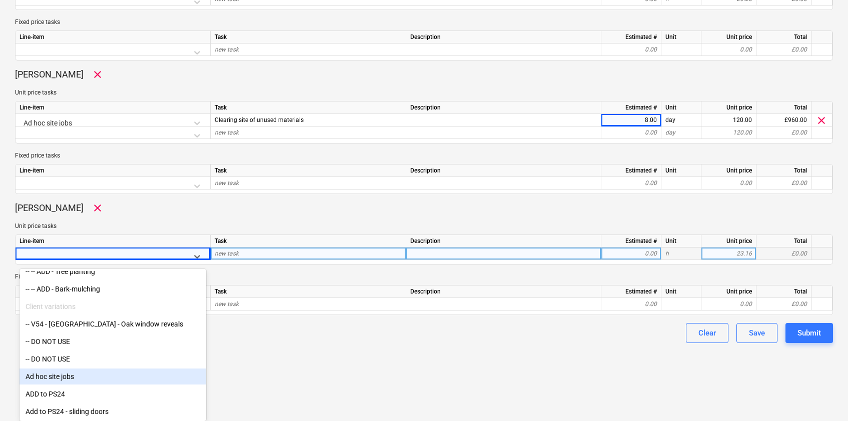
click at [69, 378] on div "Ad hoc site jobs" at bounding box center [113, 377] width 187 height 16
type textarea "x"
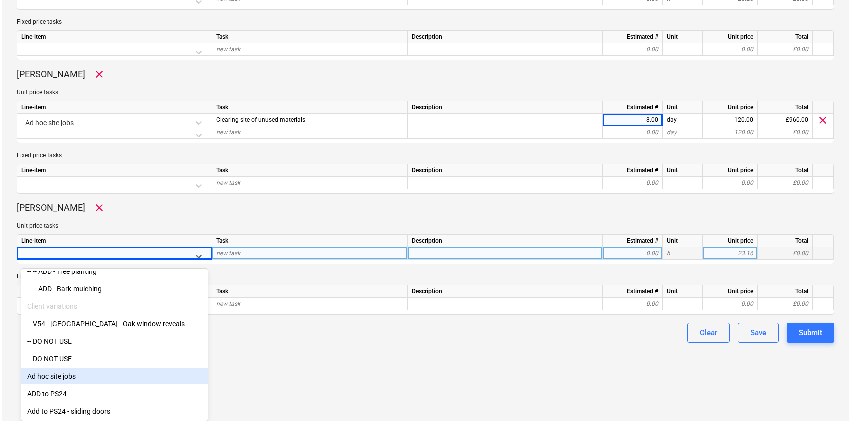
scroll to position [734, 0]
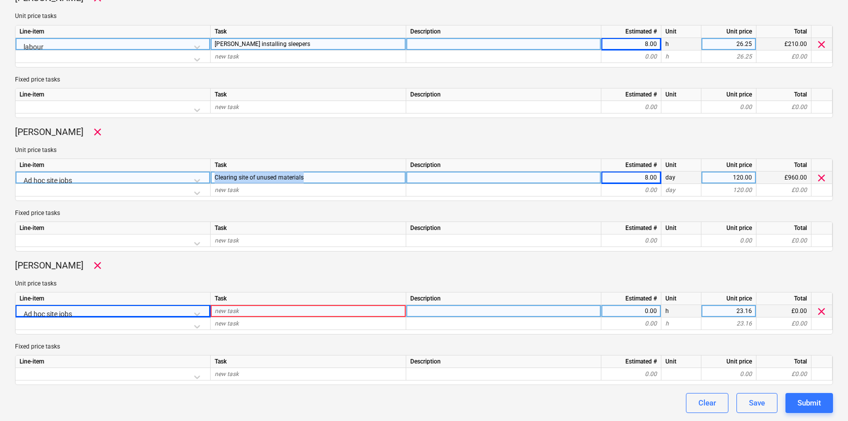
drag, startPoint x: 284, startPoint y: 175, endPoint x: 211, endPoint y: 173, distance: 73.0
click at [211, 173] on div "Clearing site of unused materials" at bounding box center [309, 178] width 196 height 13
click at [289, 312] on div "new task" at bounding box center [309, 311] width 196 height 13
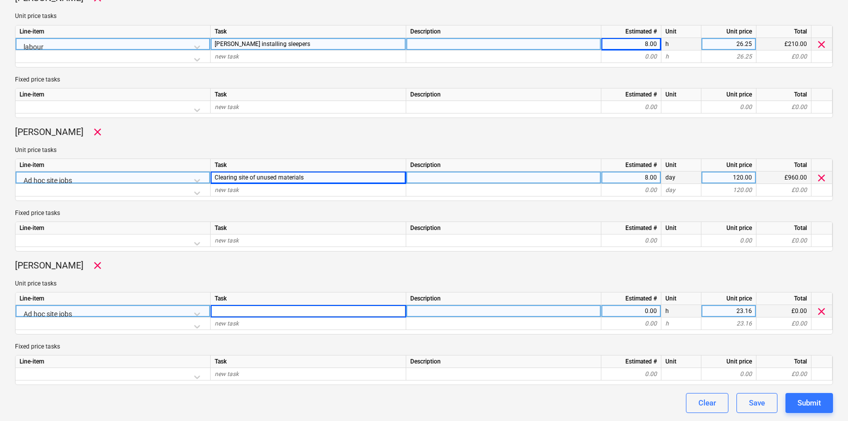
type input "Clearing site of unused materials"
click at [630, 313] on div "0.00" at bounding box center [631, 311] width 52 height 13
type textarea "x"
type input "8"
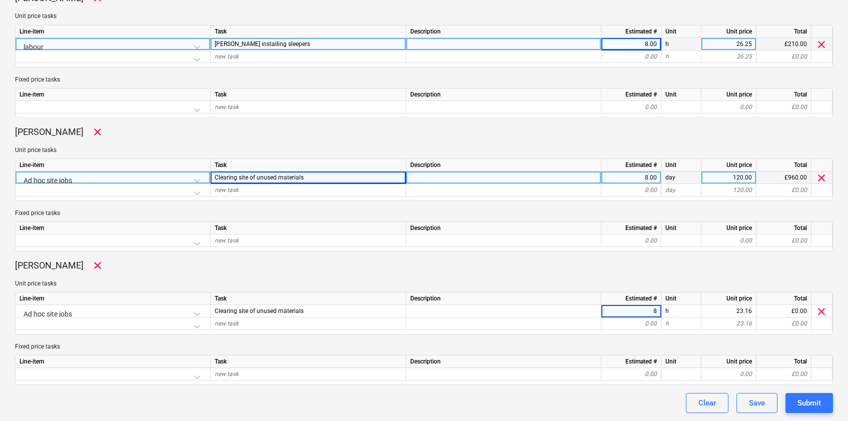
drag, startPoint x: 617, startPoint y: 405, endPoint x: 609, endPoint y: 399, distance: 10.1
click at [617, 404] on div "Clear Save Submit" at bounding box center [424, 403] width 818 height 20
click at [799, 406] on div "Submit" at bounding box center [809, 403] width 24 height 13
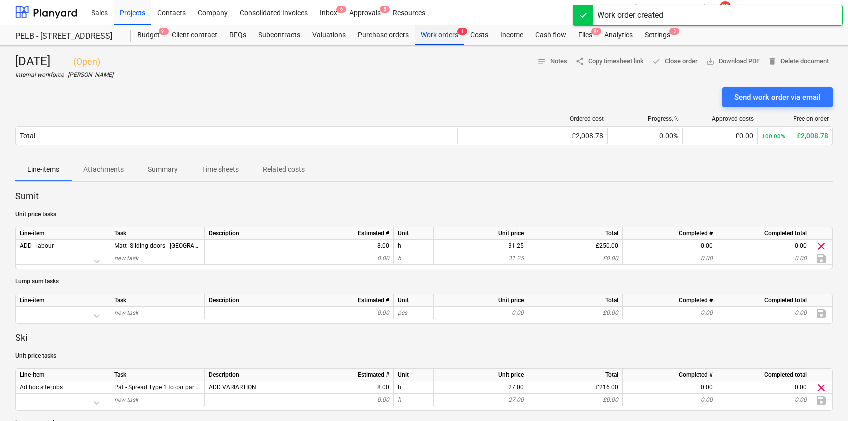
click at [441, 35] on div "Work orders 1" at bounding box center [440, 36] width 50 height 20
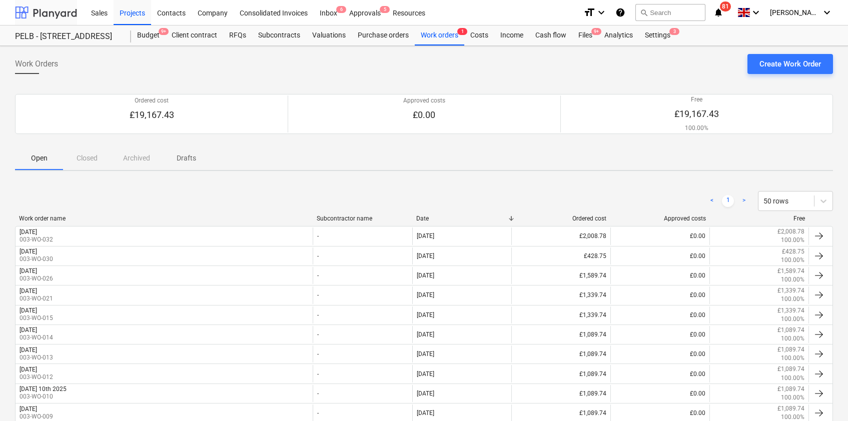
click at [49, 14] on div at bounding box center [46, 12] width 62 height 25
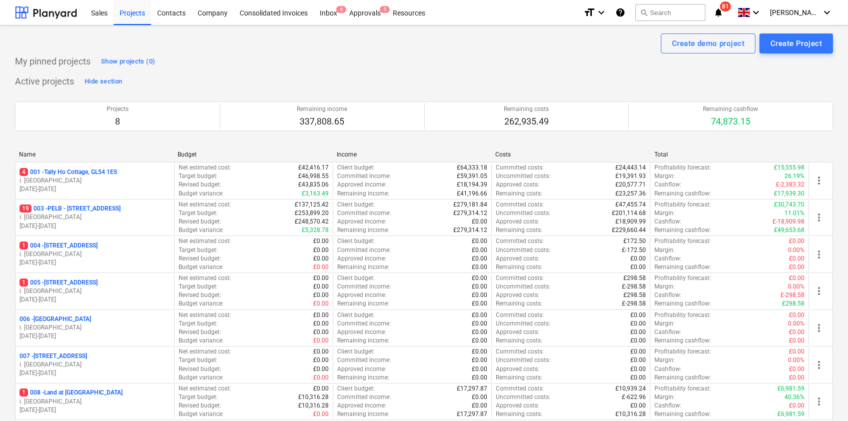
click at [102, 175] on p "4 001 - Tally Ho Cottage, GL54 1ES" at bounding box center [69, 172] width 98 height 9
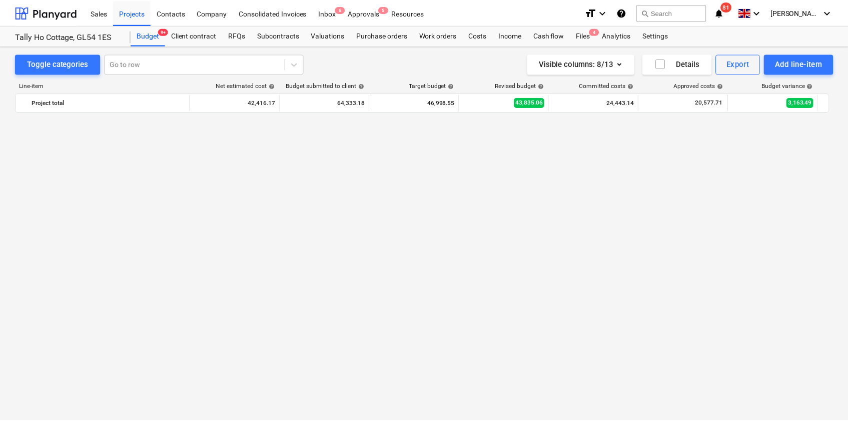
scroll to position [1036, 0]
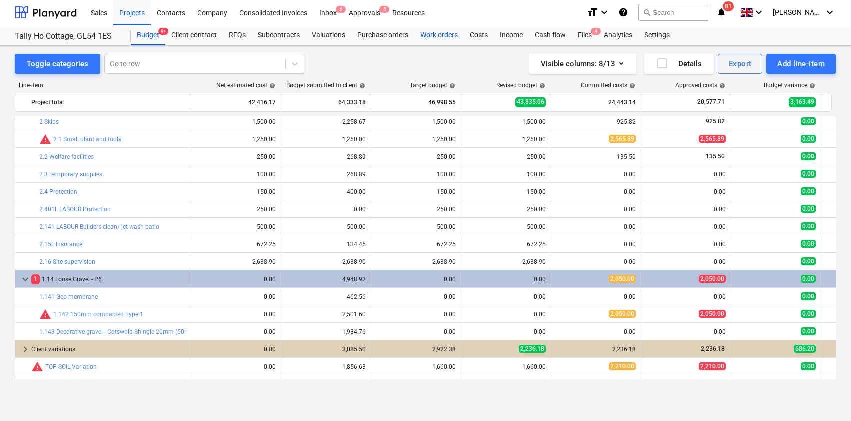
click at [428, 36] on div "Work orders" at bounding box center [440, 36] width 50 height 20
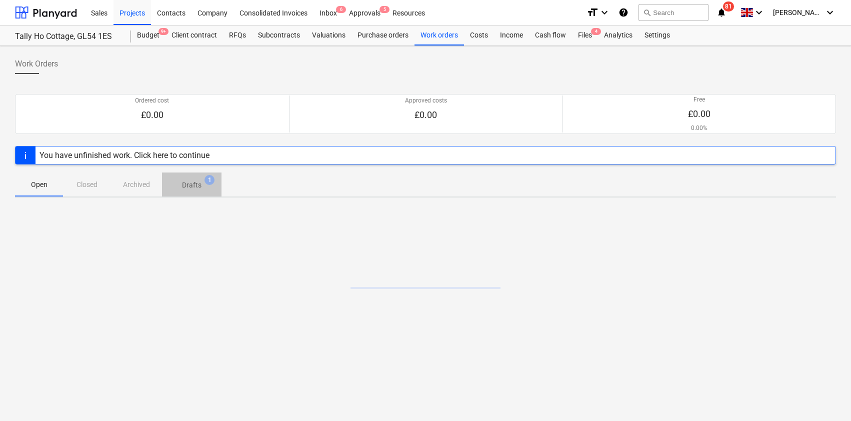
click at [194, 189] on p "Drafts" at bounding box center [192, 185] width 20 height 11
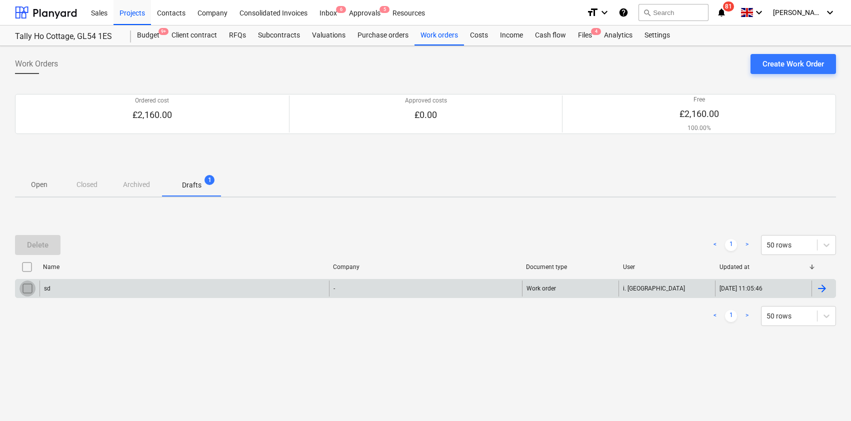
click at [26, 291] on input "checkbox" at bounding box center [28, 289] width 16 height 16
click at [41, 248] on div "Delete" at bounding box center [38, 245] width 22 height 13
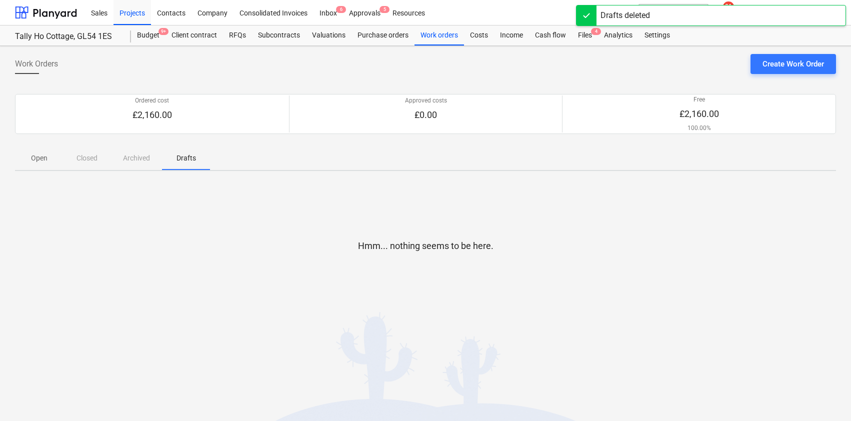
drag, startPoint x: 157, startPoint y: 215, endPoint x: 160, endPoint y: 209, distance: 6.7
click at [157, 215] on div "Hmm... nothing seems to be here." at bounding box center [425, 254] width 821 height 150
drag, startPoint x: 58, startPoint y: 160, endPoint x: 18, endPoint y: 160, distance: 39.5
click at [43, 162] on span "Open" at bounding box center [39, 158] width 48 height 17
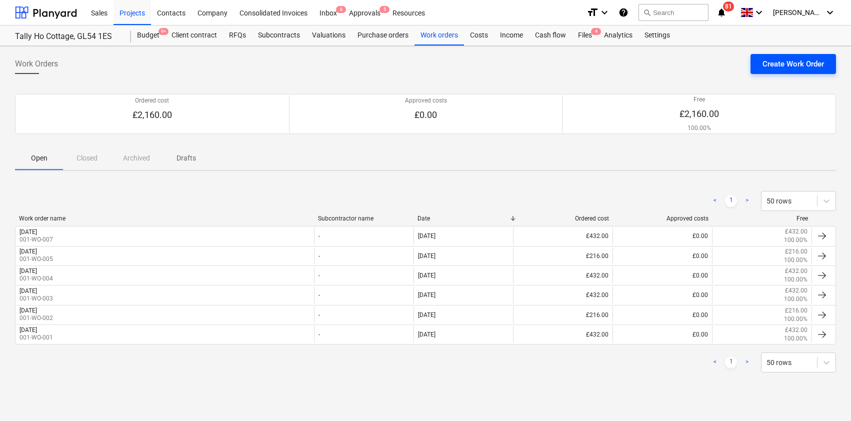
click at [774, 63] on div "Create Work Order" at bounding box center [794, 64] width 62 height 13
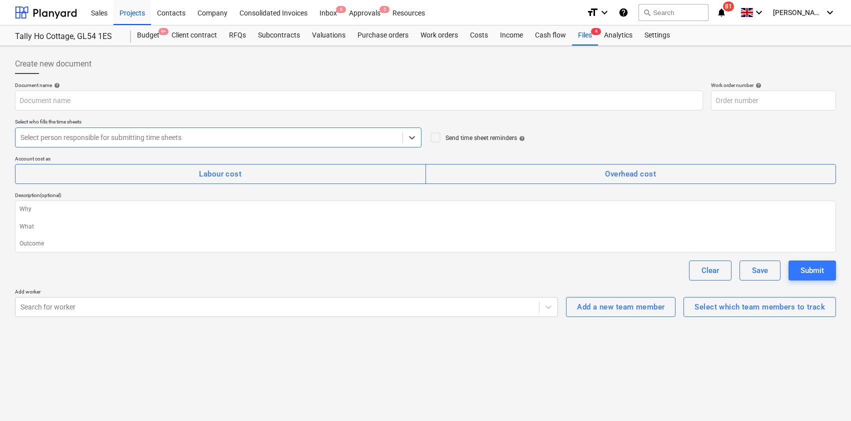
type textarea "x"
type input "001-WO-008"
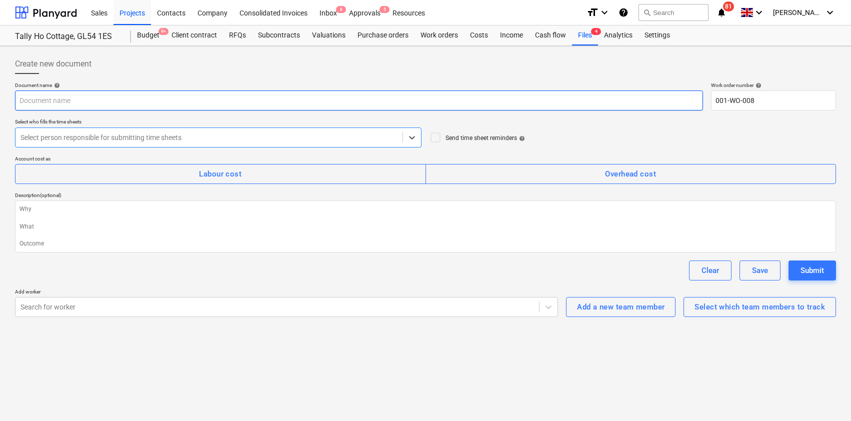
click at [112, 101] on input "text" at bounding box center [359, 101] width 688 height 20
type textarea "x"
type input "M"
type textarea "x"
type input "Mo"
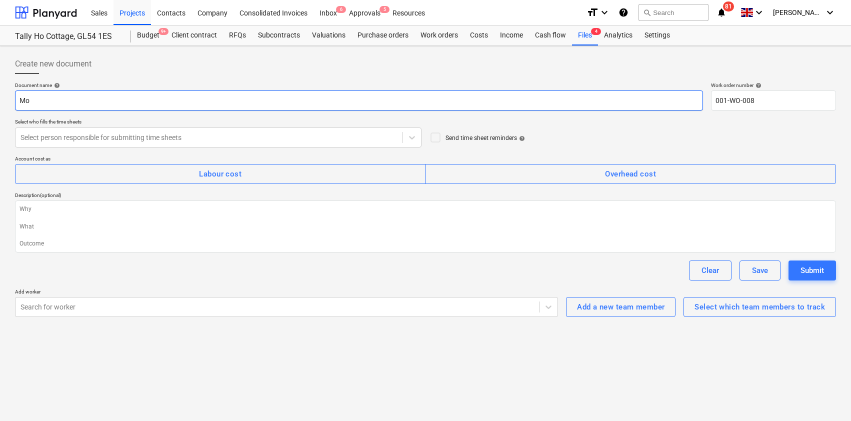
type textarea "x"
type input "Mon"
type textarea "x"
type input "Mond"
type textarea "x"
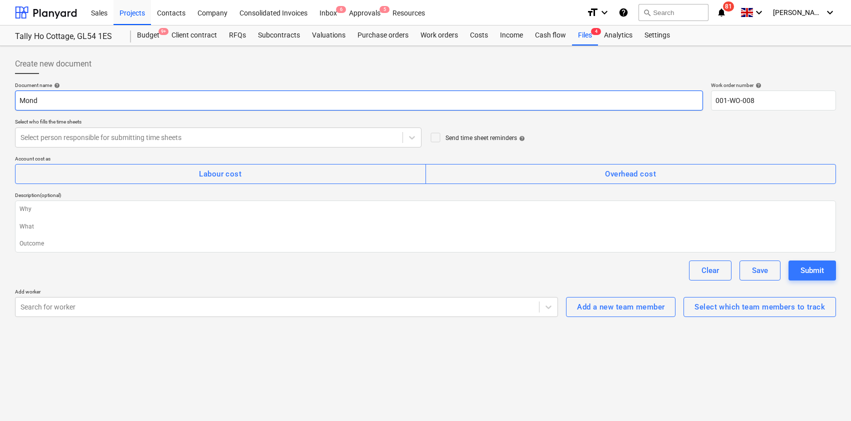
type input "[PERSON_NAME]"
type textarea "x"
type input "[DATE]"
type textarea "x"
type input "[DATE]"
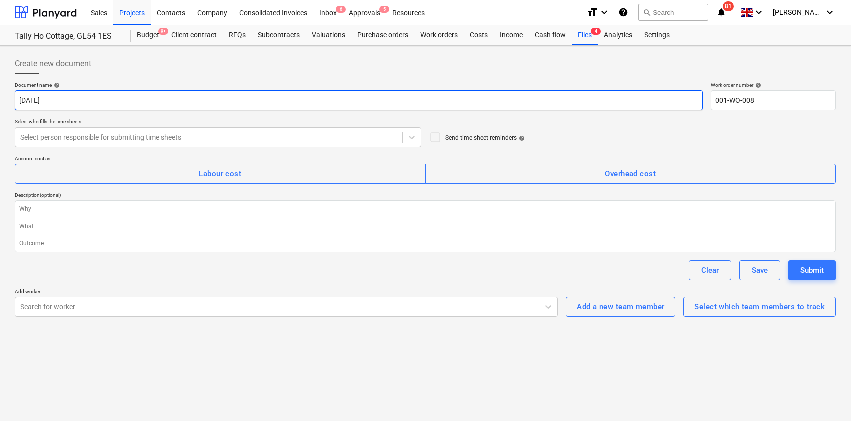
type textarea "x"
type input "[DATE] 2"
type textarea "x"
type input "[DATE] 22n"
type textarea "x"
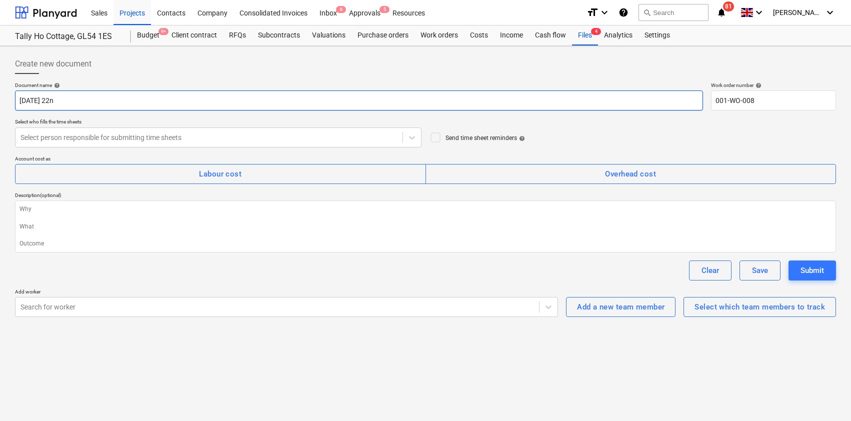
type input "[DATE] 22n"
type textarea "x"
type input "[DATE] 22n d"
type textarea "x"
type input "[DATE] 22n d"
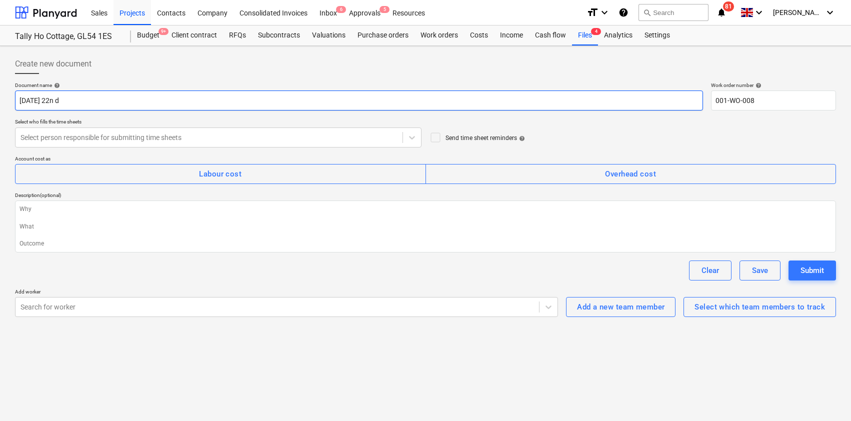
type textarea "x"
type input "[DATE] 22n d"
type textarea "x"
type input "[DATE] 22n"
type textarea "x"
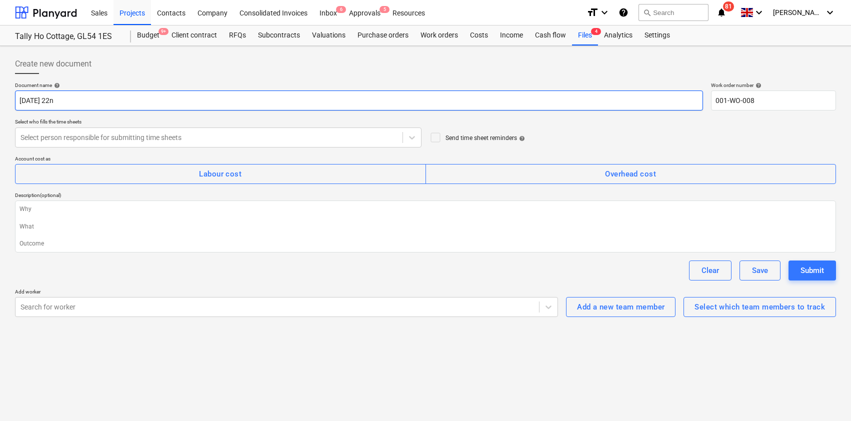
type input "[DATE] 22n d"
type textarea "x"
type input "[DATE] 22n d"
type textarea "x"
type input "[DATE] 22n d S"
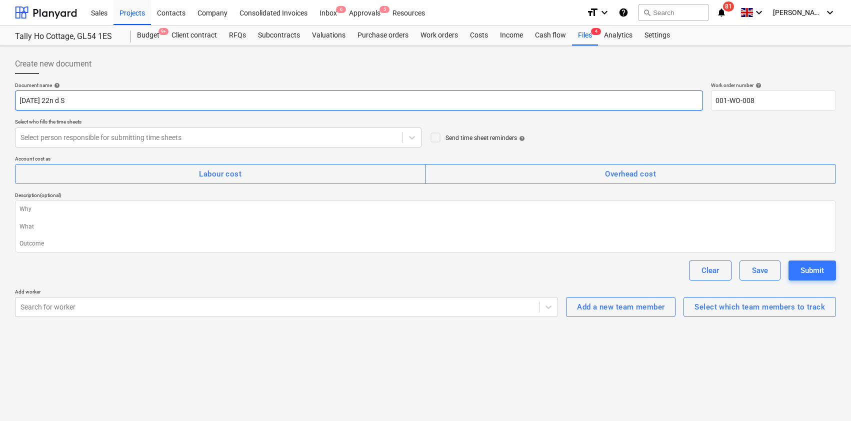
type textarea "x"
type input "[DATE] 22n d Se"
type textarea "x"
type input "[DATE] 22n d Sep"
type textarea "x"
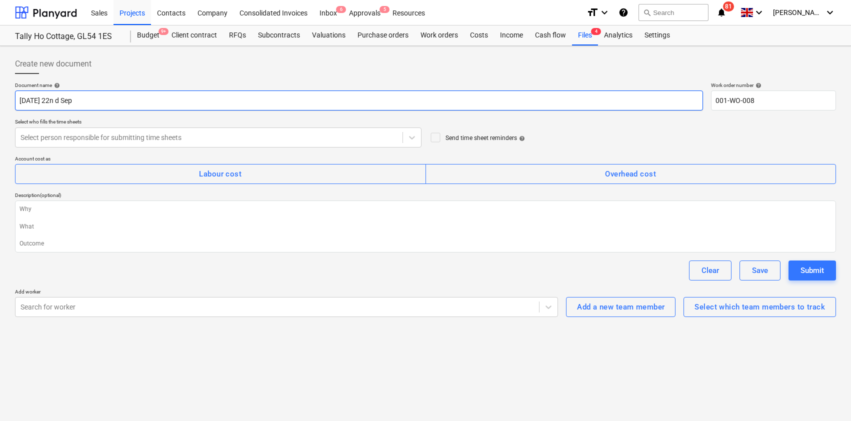
type input "[DATE] 22n d Se"
type textarea "x"
type input "[DATE] 22n d S"
type textarea "x"
type input "[DATE] 22n d"
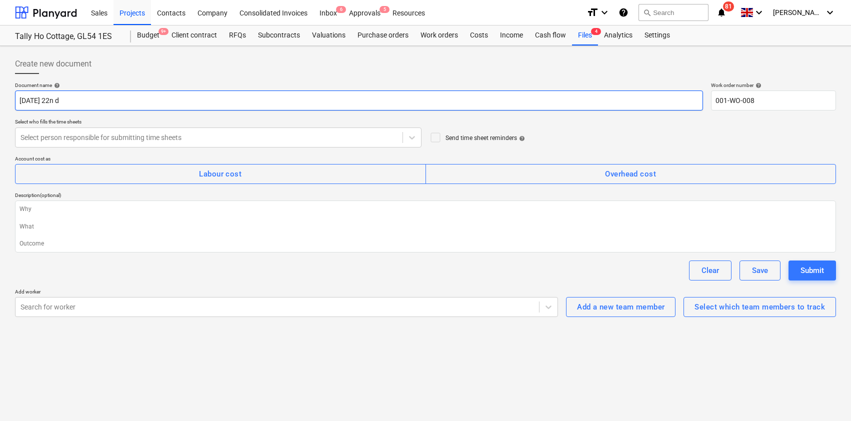
type textarea "x"
type input "[DATE] 22n d"
type textarea "x"
type input "[DATE] 22n"
type textarea "x"
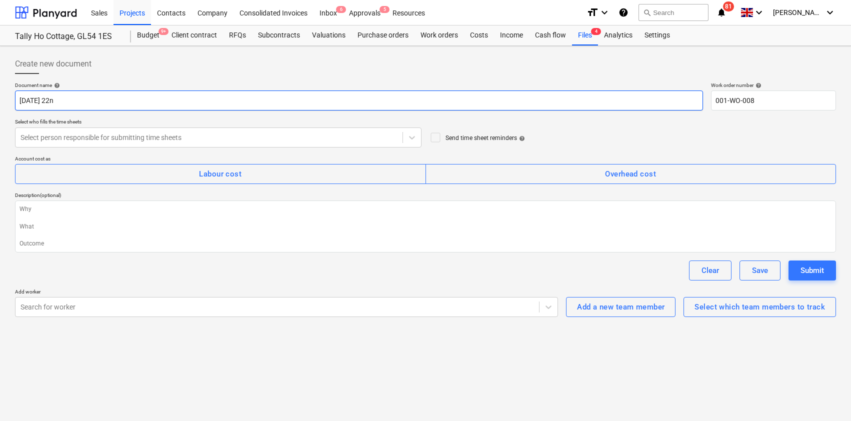
type input "[DATE] 22nf"
type textarea "x"
type input "[DATE] 22nfd"
type textarea "x"
type input "[DATE] 22nf"
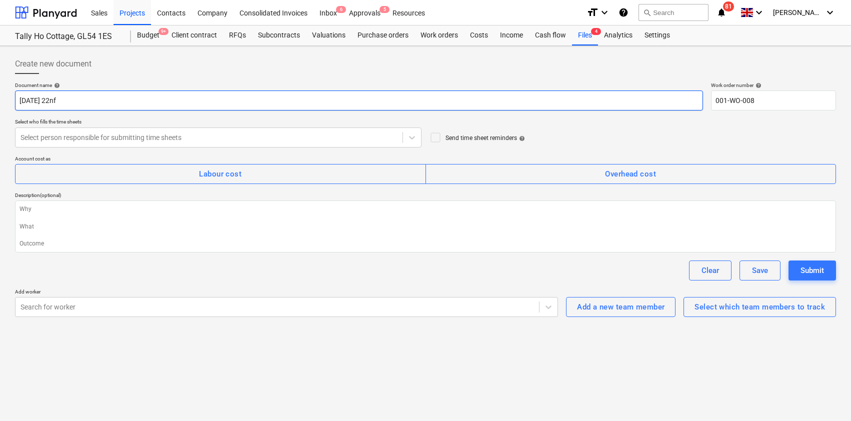
type textarea "x"
type input "[DATE] 22n"
type textarea "x"
type input "[DATE] 22"
type textarea "x"
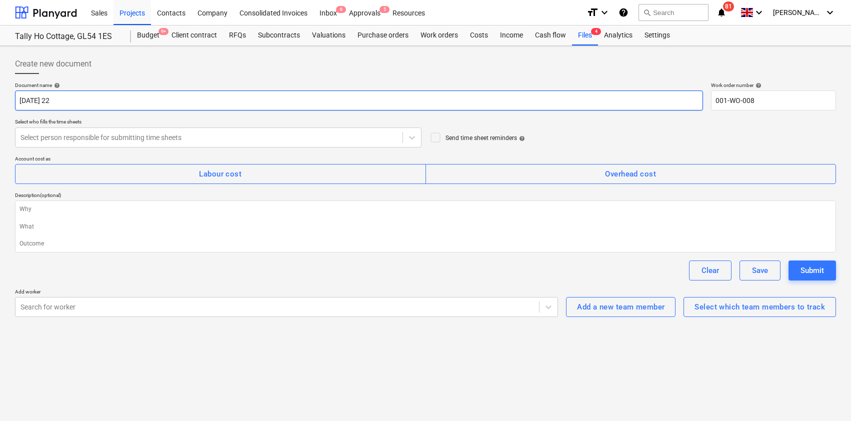
type input "[DATE] 22n"
type textarea "x"
type input "[DATE] 22nd"
type textarea "x"
type input "[DATE] 22nd"
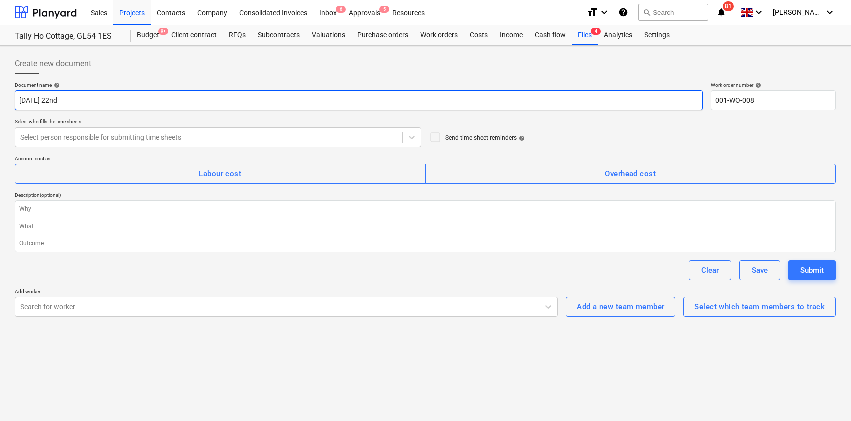
type textarea "x"
type input "[DATE] 22nd S"
type textarea "x"
type input "[DATE] 22nd Se"
type textarea "x"
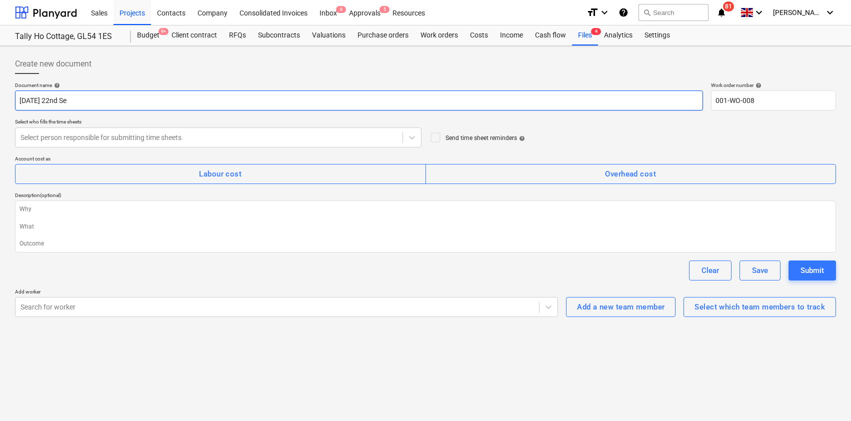
type input "[DATE]"
type textarea "x"
type input "[DATE]"
type textarea "x"
type input "[DATE] 22nd Septe"
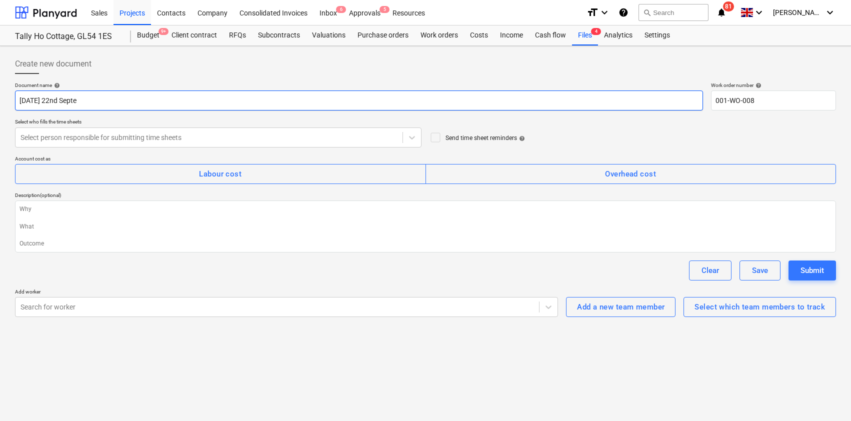
type textarea "x"
type input "[DATE] 22nd Septem"
type textarea "x"
type input "[DATE] 22nd Septeme"
type textarea "x"
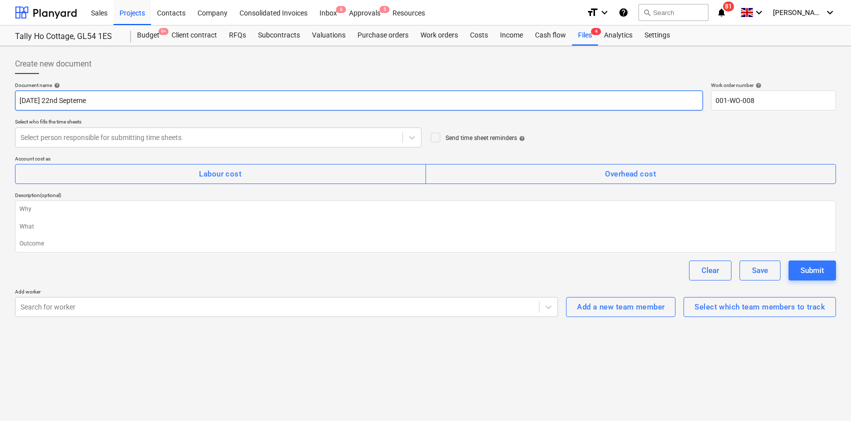
type input "[DATE] 22nd Septemeb"
type textarea "x"
type input "[DATE] 22nd Septemebr"
type textarea "x"
type input "[DATE] 22nd Septemebr"
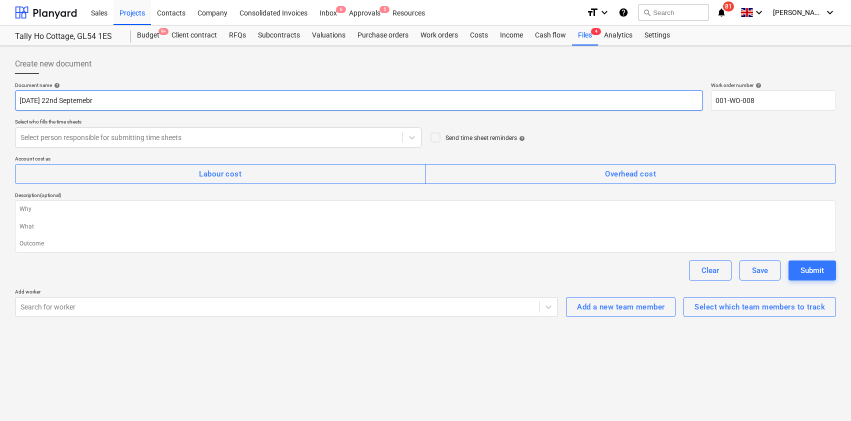
type textarea "x"
type input "[DATE] 22nd Septemebr"
type textarea "x"
type input "[DATE] 22nd Septemeb"
type textarea "x"
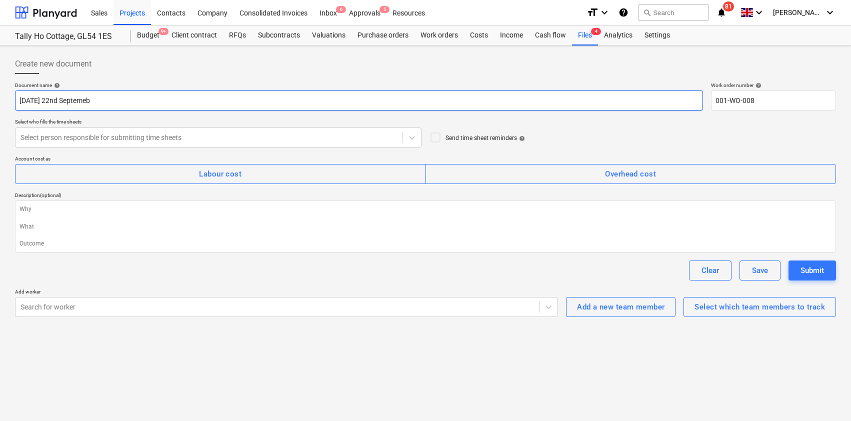
type input "[DATE] 22nd Septeme"
type textarea "x"
type input "[DATE] 22nd Septem"
type textarea "x"
type input "[DATE] 22nd Septemb"
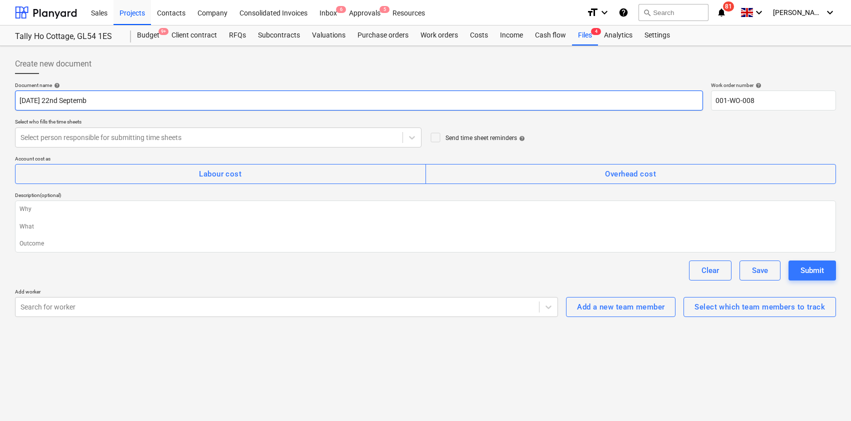
type textarea "x"
type input "[DATE] 22nd Septembe"
type textarea "x"
type input "[DATE]"
type textarea "x"
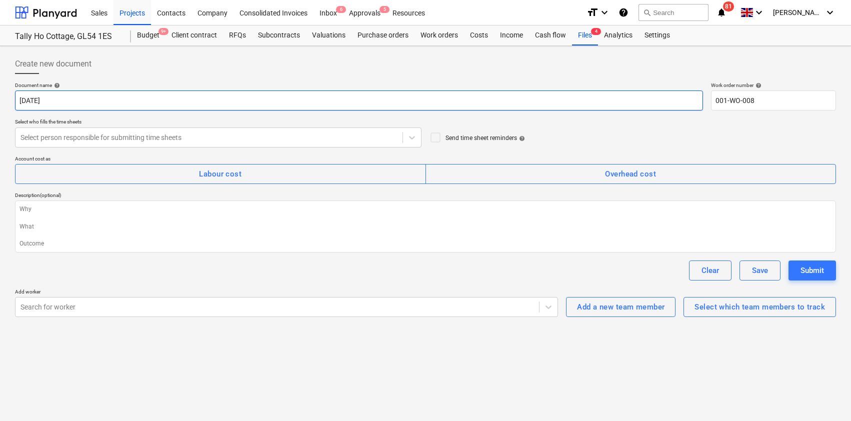
type input "[DATE]"
type textarea "x"
type input "[DATE] 2"
type textarea "x"
type input "[DATE]"
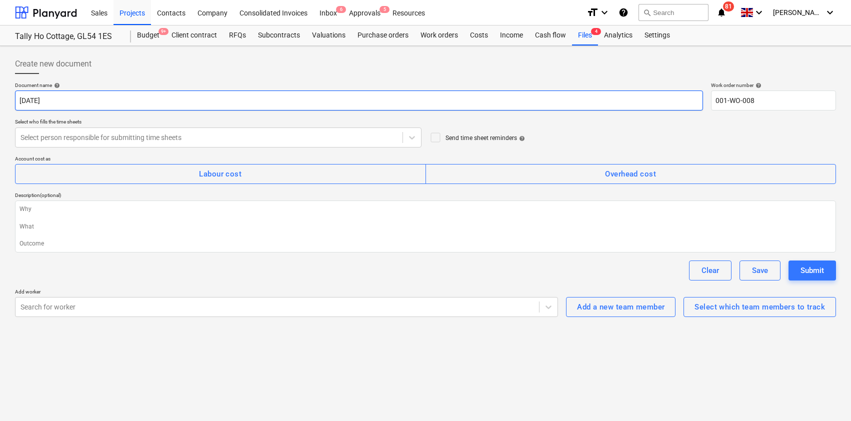
type textarea "x"
type input "[DATE]"
type textarea "x"
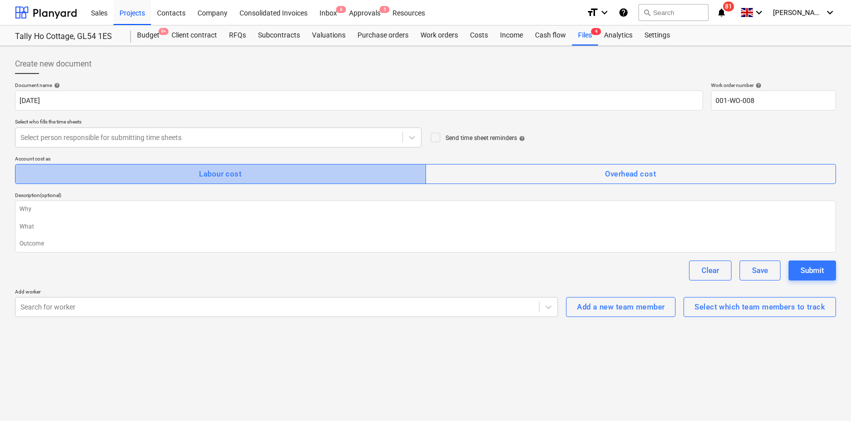
drag, startPoint x: 167, startPoint y: 171, endPoint x: 164, endPoint y: 160, distance: 11.1
click at [168, 171] on span "Labour cost" at bounding box center [220, 174] width 389 height 13
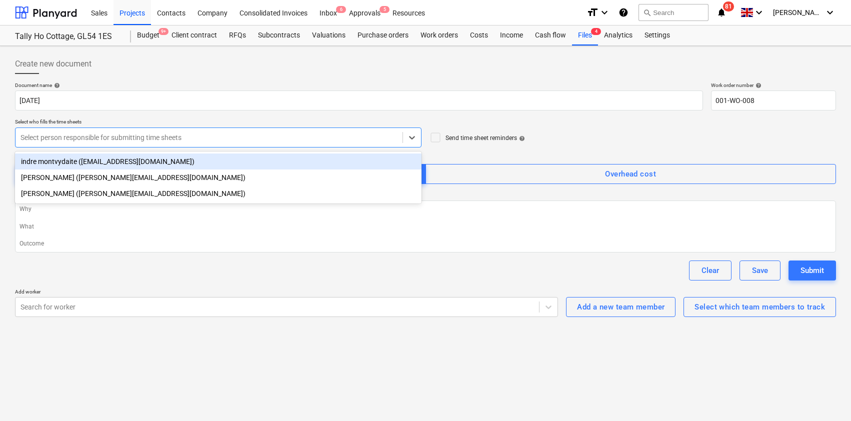
drag, startPoint x: 163, startPoint y: 129, endPoint x: 158, endPoint y: 140, distance: 11.9
click at [163, 129] on div "Select person responsible for submitting time sheets" at bounding box center [218, 138] width 407 height 20
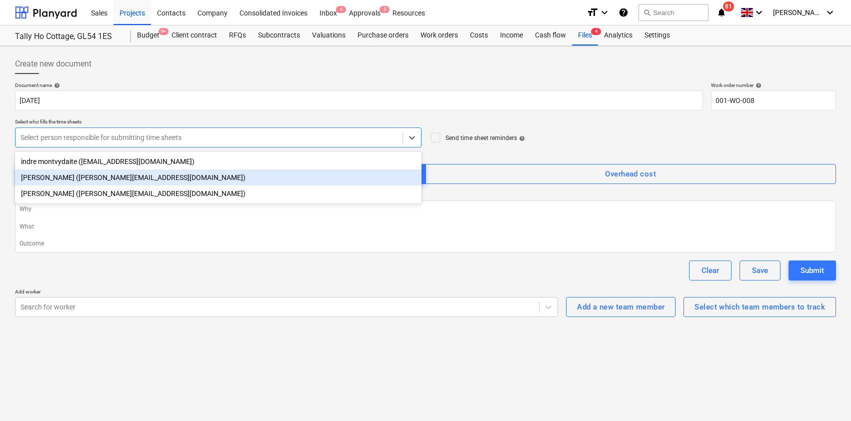
click at [138, 175] on div "[PERSON_NAME] ([PERSON_NAME][EMAIL_ADDRESS][DOMAIN_NAME])" at bounding box center [218, 178] width 407 height 16
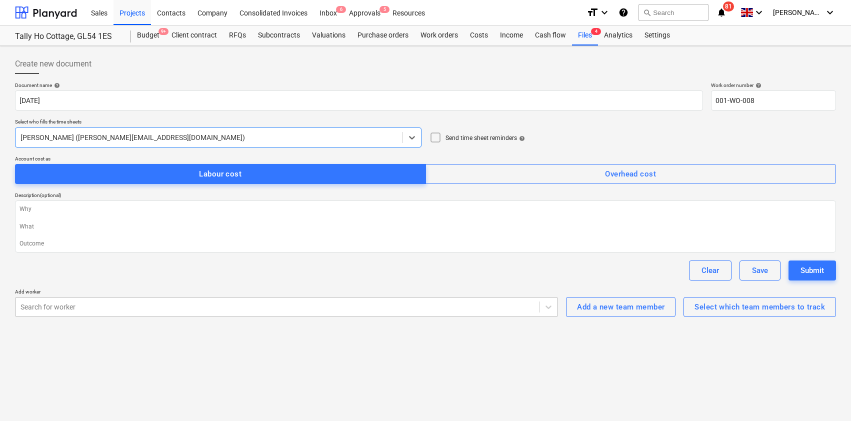
click at [86, 308] on div at bounding box center [278, 307] width 514 height 10
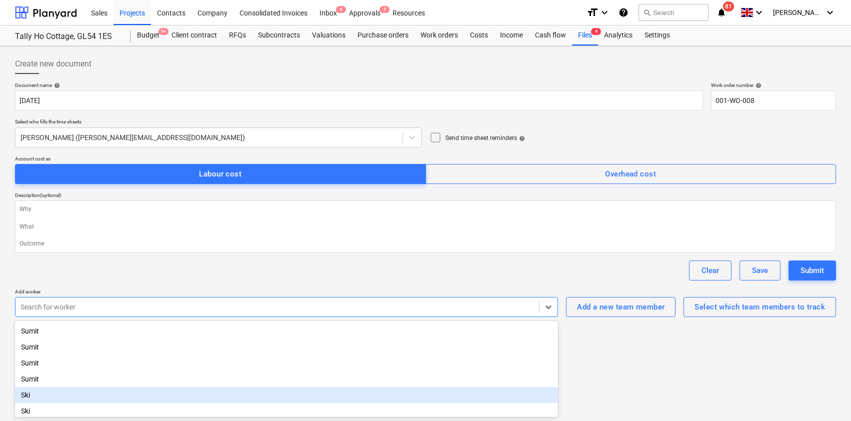
click at [71, 397] on div "Ski" at bounding box center [286, 395] width 543 height 16
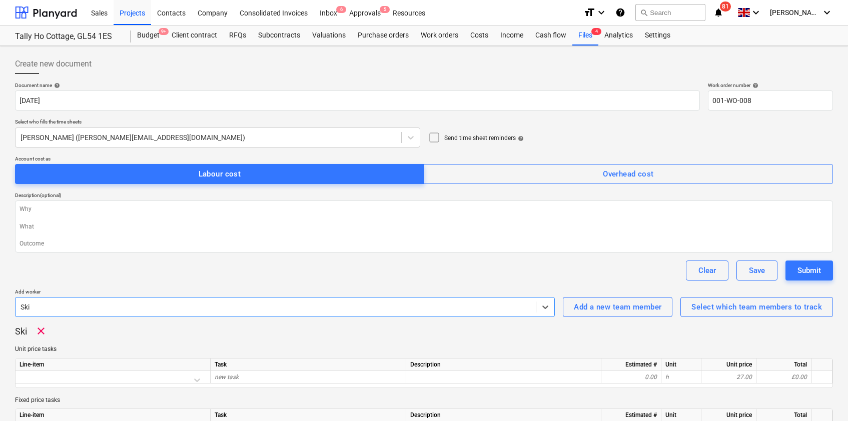
scroll to position [54, 0]
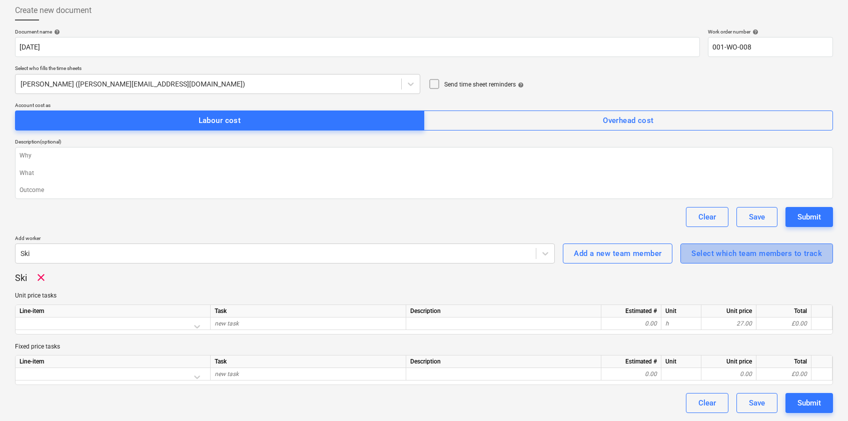
click at [713, 257] on div "Select which team members to track" at bounding box center [756, 253] width 131 height 13
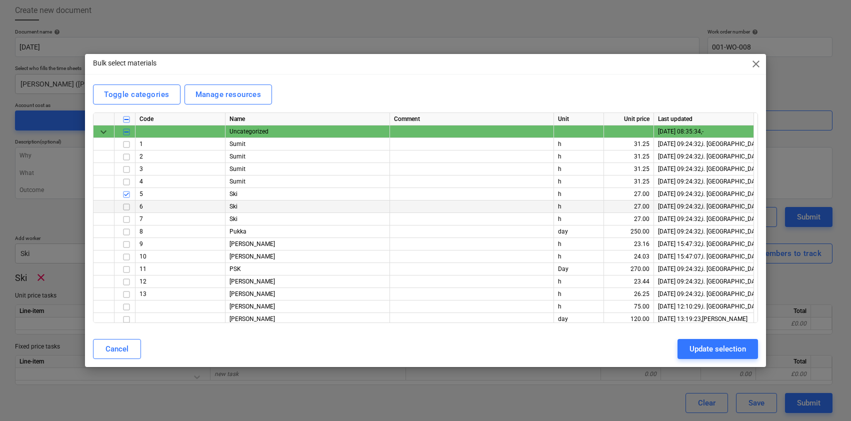
click at [125, 207] on input "checkbox" at bounding box center [127, 207] width 12 height 12
click at [709, 349] on div "Update selection" at bounding box center [718, 349] width 57 height 13
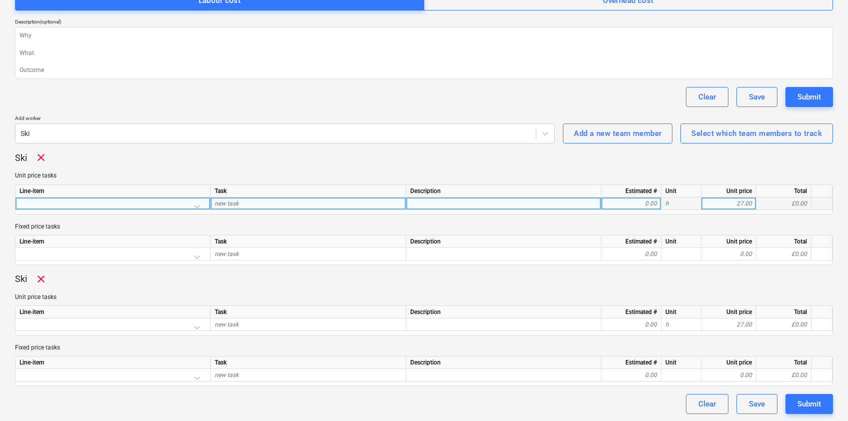
scroll to position [175, 0]
click at [196, 203] on div at bounding box center [113, 206] width 187 height 18
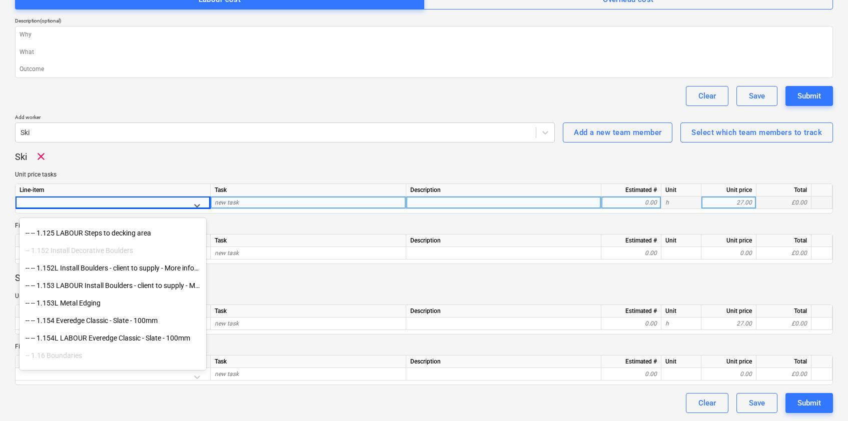
scroll to position [1268, 0]
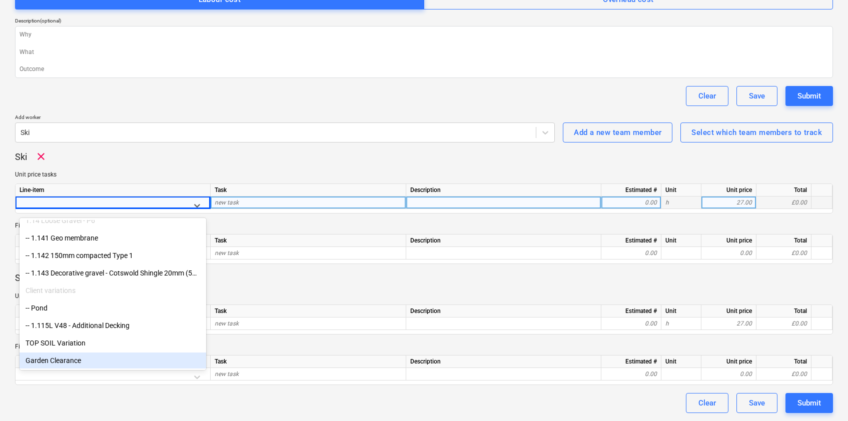
click at [87, 356] on div "Garden Clearance" at bounding box center [113, 361] width 187 height 16
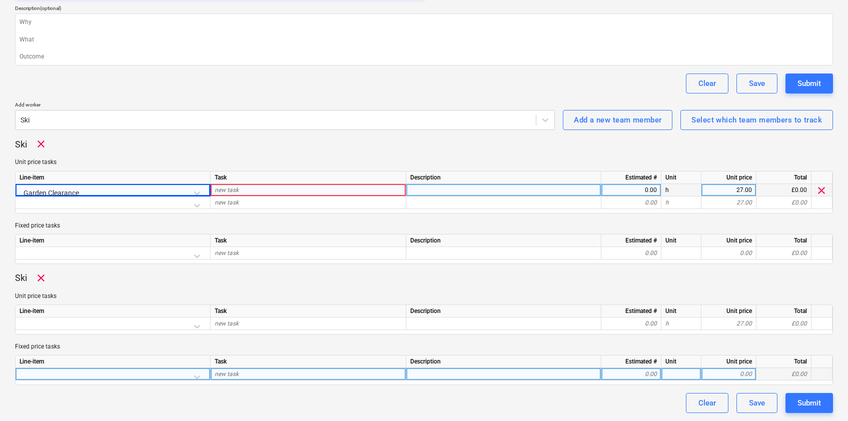
click at [71, 375] on div at bounding box center [113, 377] width 187 height 18
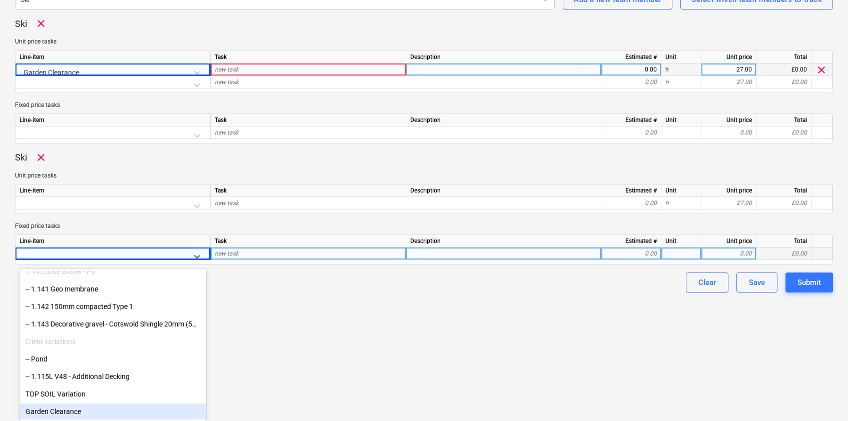
click at [52, 416] on div "Garden Clearance" at bounding box center [113, 412] width 187 height 16
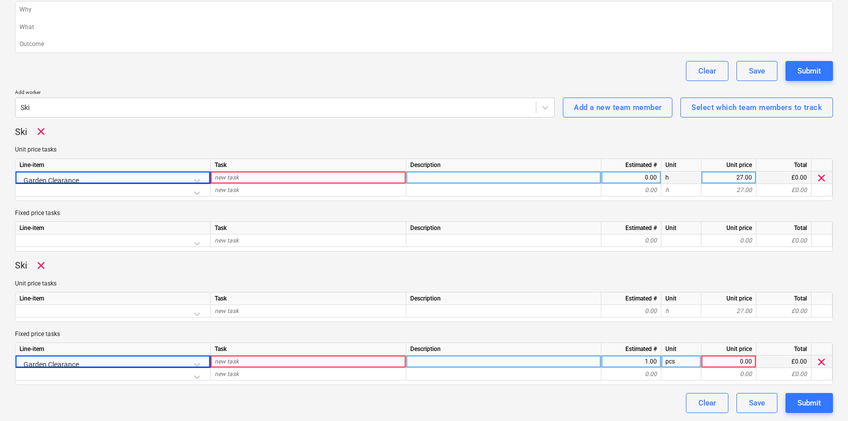
scroll to position [200, 0]
click at [229, 178] on span "new task" at bounding box center [227, 177] width 24 height 7
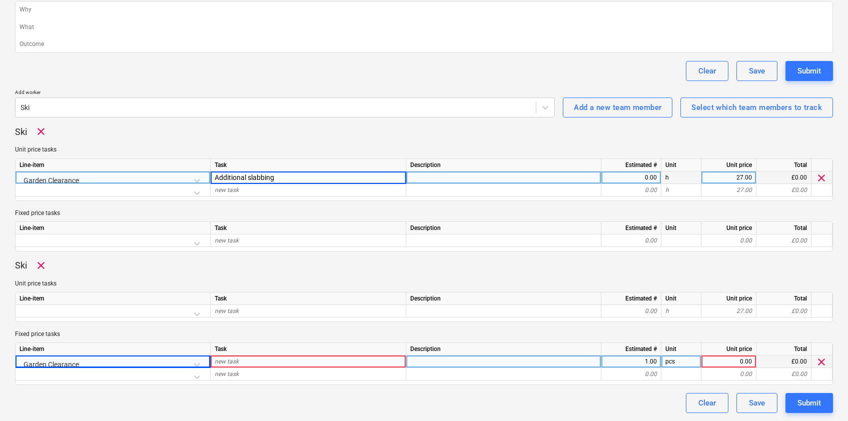
click at [289, 180] on input "Additional slabbing" at bounding box center [308, 178] width 195 height 12
drag, startPoint x: 224, startPoint y: 178, endPoint x: 171, endPoint y: 178, distance: 52.5
click at [0, 0] on div "Garden Clearance Additional slabbing 0.00 h 27.00 £0.00 clear" at bounding box center [0, 0] width 0 height 0
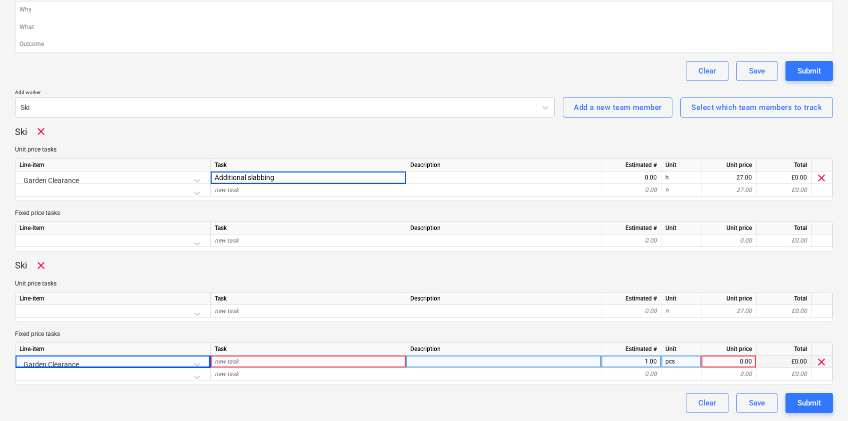
click at [245, 363] on div "new task" at bounding box center [309, 362] width 196 height 13
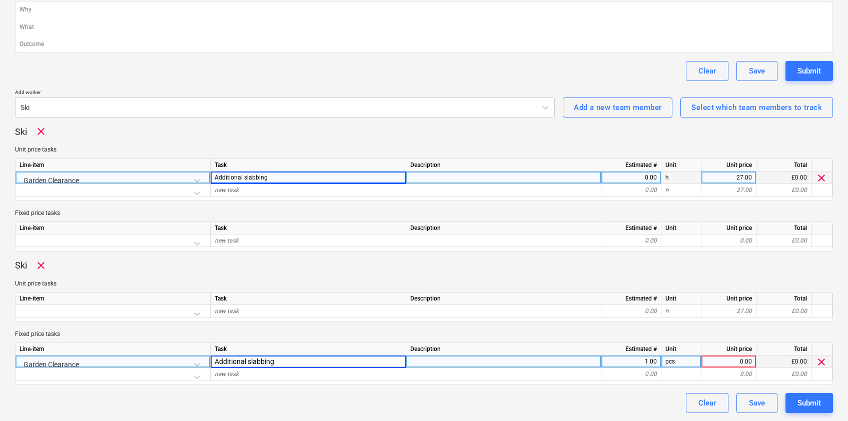
click at [451, 176] on div at bounding box center [503, 178] width 195 height 13
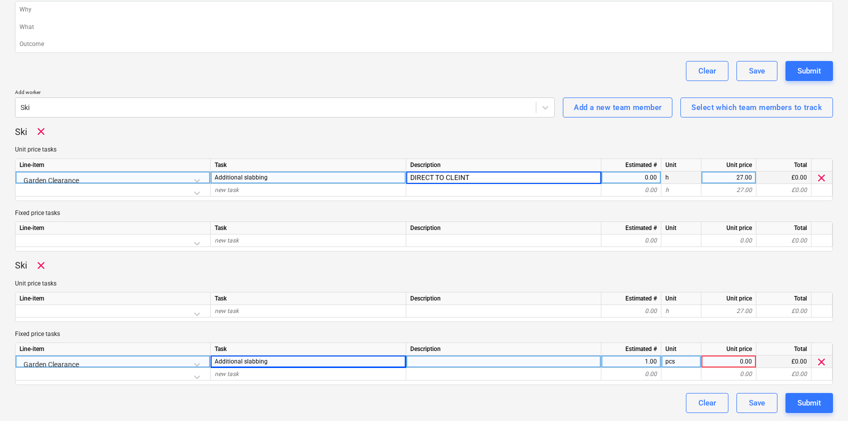
click at [463, 216] on p "Fixed price tasks" at bounding box center [424, 213] width 818 height 9
click at [474, 179] on div "DIRECT TO CLEINT" at bounding box center [503, 178] width 195 height 13
click at [433, 365] on div at bounding box center [503, 362] width 195 height 13
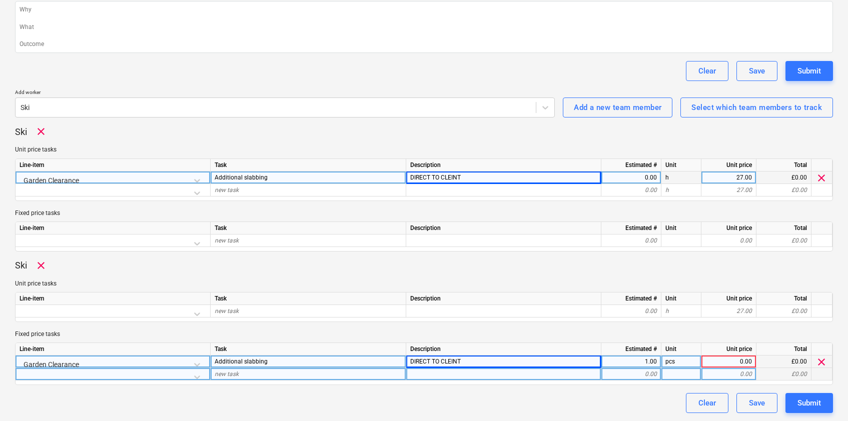
drag, startPoint x: 456, startPoint y: 401, endPoint x: 750, endPoint y: 375, distance: 295.2
click at [457, 400] on div "Clear Save Submit" at bounding box center [424, 403] width 818 height 20
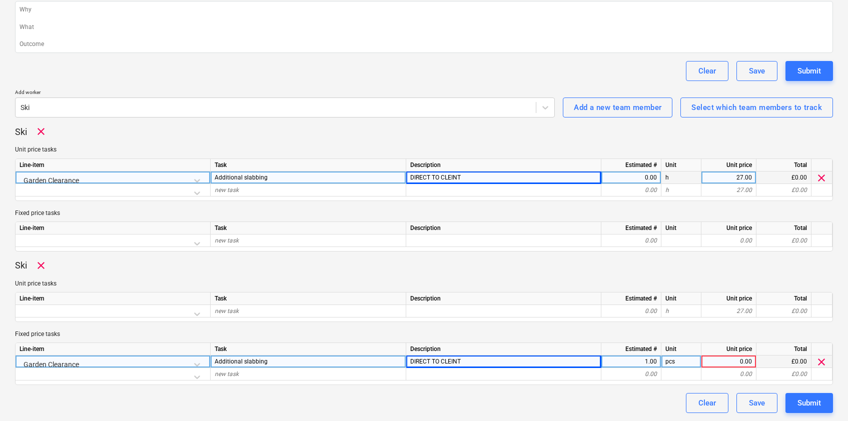
click at [750, 361] on div "0.00" at bounding box center [728, 362] width 47 height 13
click at [648, 178] on div "0.00" at bounding box center [631, 178] width 52 height 13
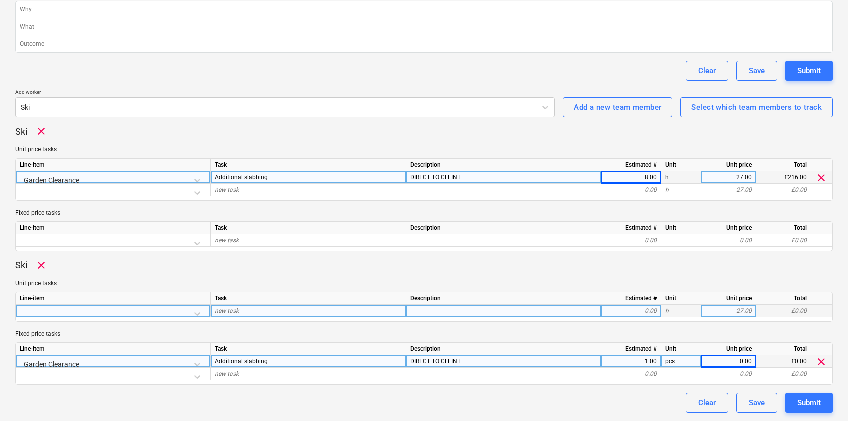
click at [648, 310] on div "0.00" at bounding box center [631, 311] width 52 height 13
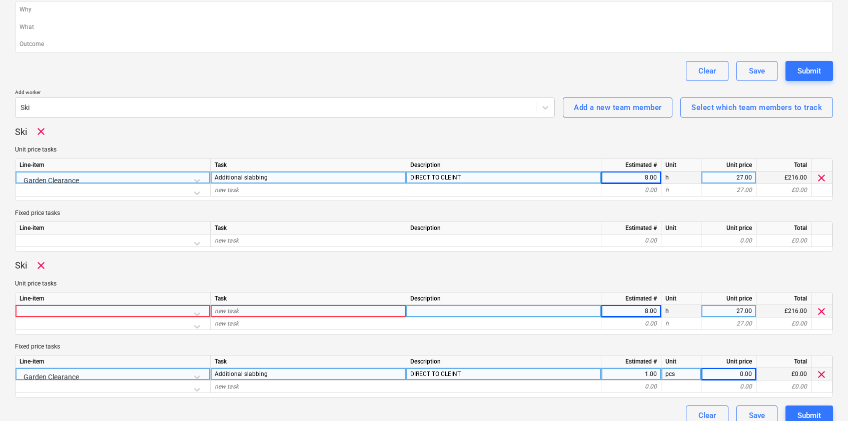
drag, startPoint x: 534, startPoint y: 289, endPoint x: 538, endPoint y: 285, distance: 5.7
click at [534, 289] on div "Unit price tasks Line-item Task Description Estimated # Unit Unit price Total n…" at bounding box center [424, 307] width 818 height 55
click at [818, 375] on span "clear" at bounding box center [821, 375] width 12 height 12
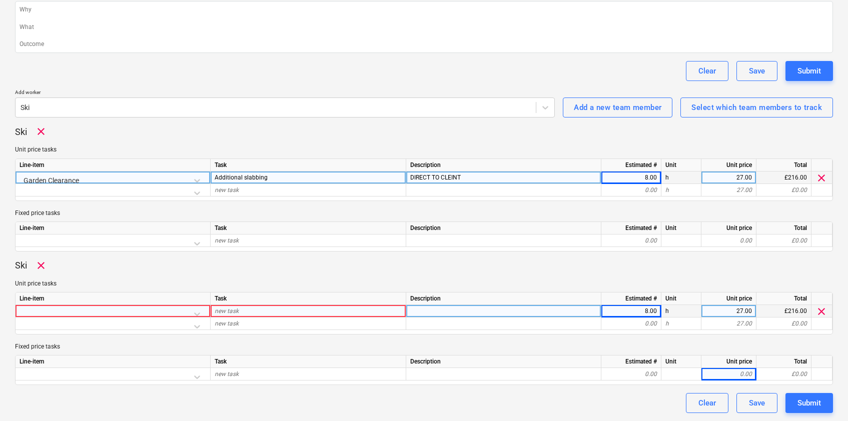
click at [295, 179] on div "Additional slabbing" at bounding box center [309, 178] width 196 height 13
click at [263, 312] on div "new task" at bounding box center [309, 311] width 196 height 13
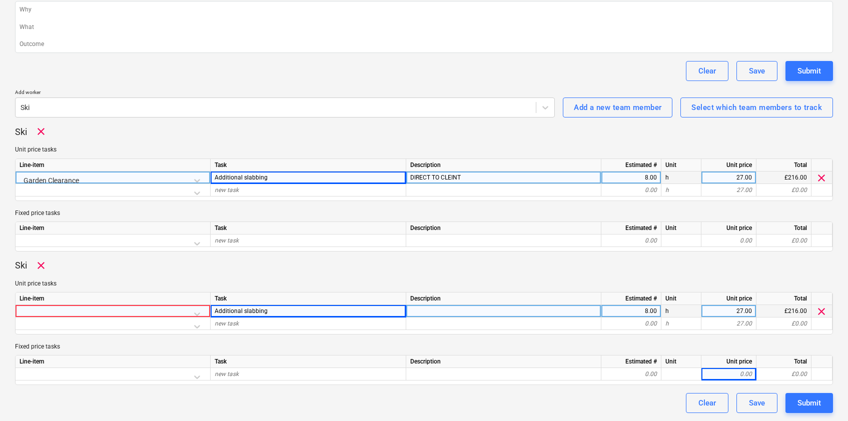
click at [468, 175] on div "DIRECT TO CLEINT" at bounding box center [503, 178] width 195 height 13
click at [444, 313] on div at bounding box center [503, 311] width 195 height 13
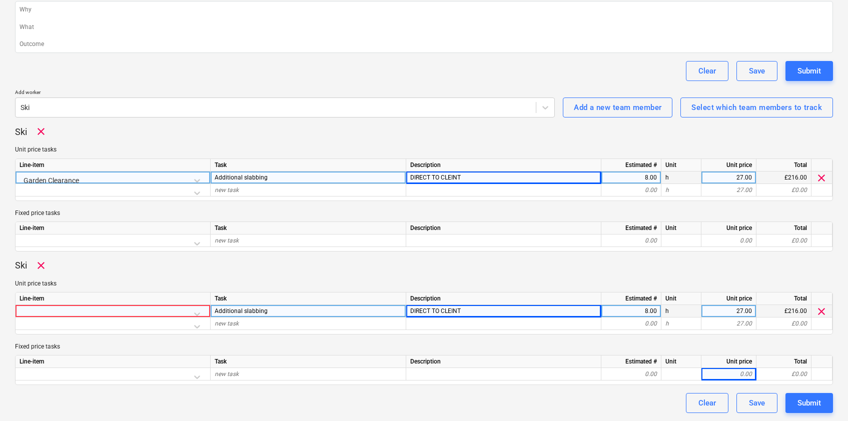
click at [191, 313] on div at bounding box center [113, 314] width 187 height 18
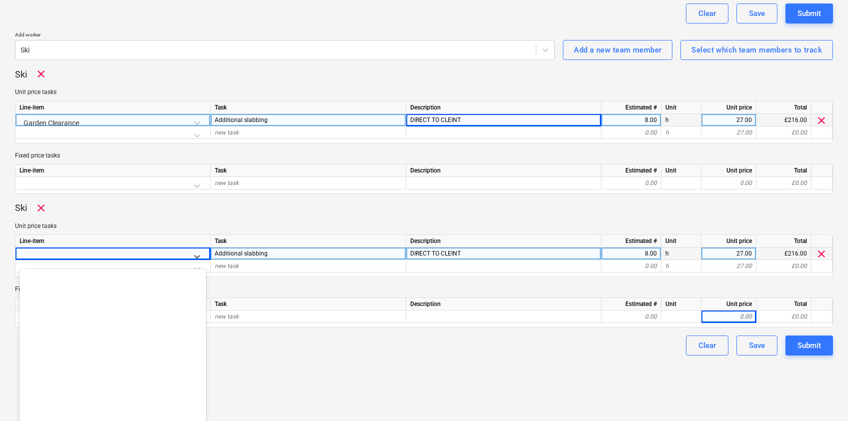
scroll to position [1268, 0]
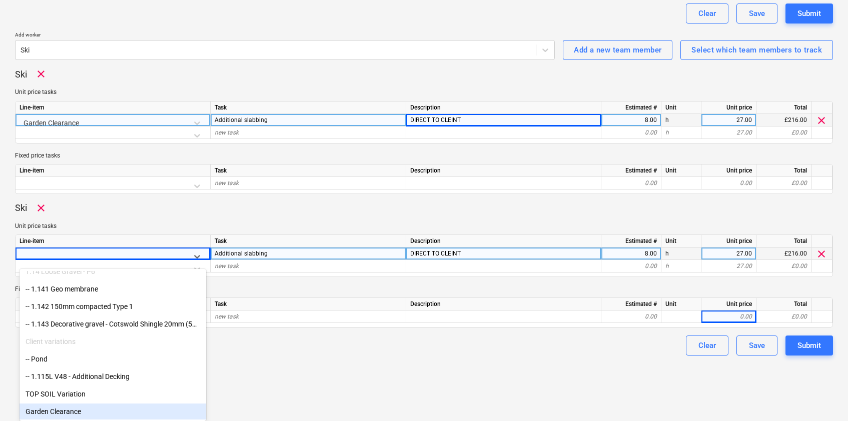
click at [68, 407] on div "Garden Clearance" at bounding box center [113, 412] width 187 height 16
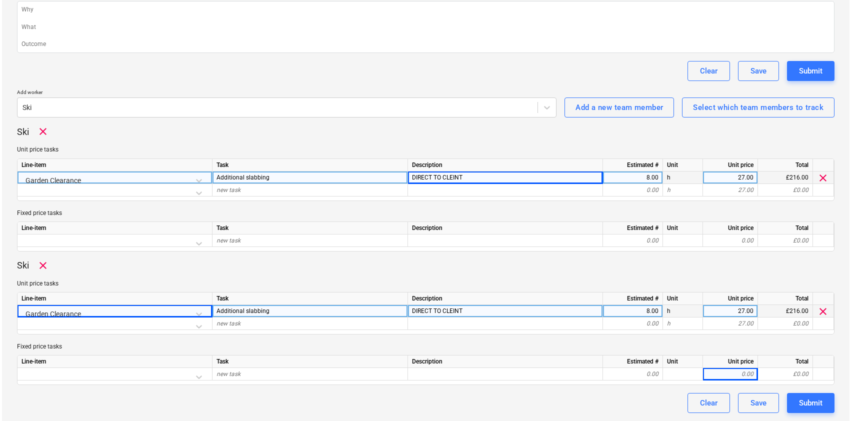
scroll to position [200, 0]
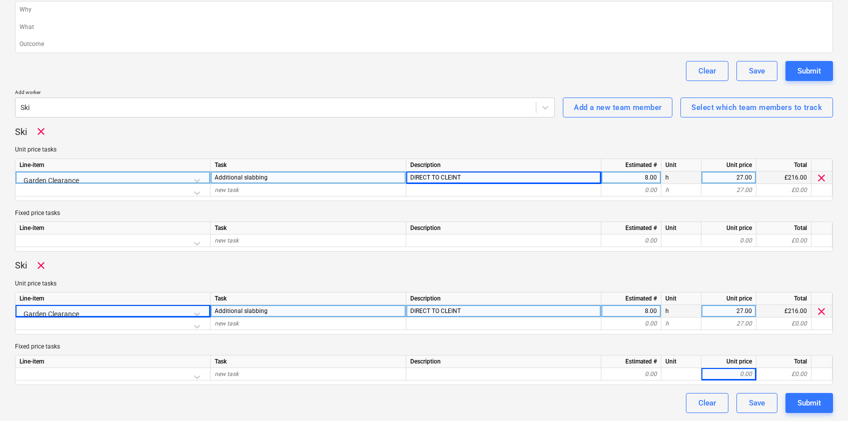
drag, startPoint x: 374, startPoint y: 264, endPoint x: 398, endPoint y: 280, distance: 28.6
click at [374, 264] on div "Ski clear" at bounding box center [424, 266] width 818 height 12
click at [831, 412] on button "Submit" at bounding box center [809, 403] width 48 height 20
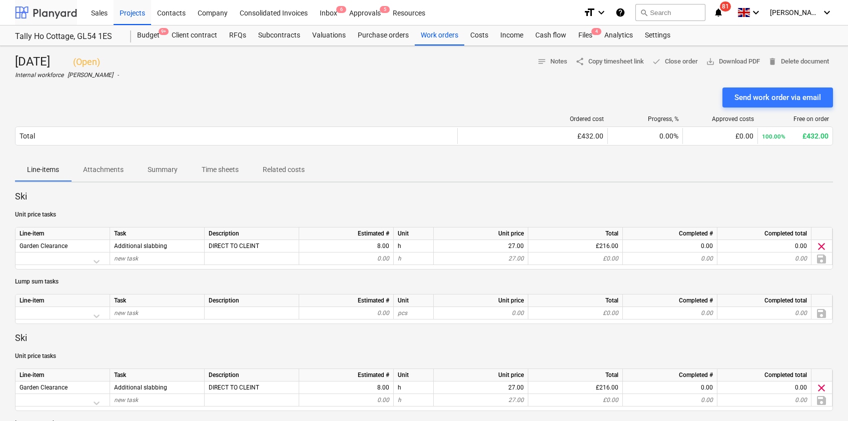
click at [42, 16] on div at bounding box center [46, 12] width 62 height 25
